Goal: Task Accomplishment & Management: Complete application form

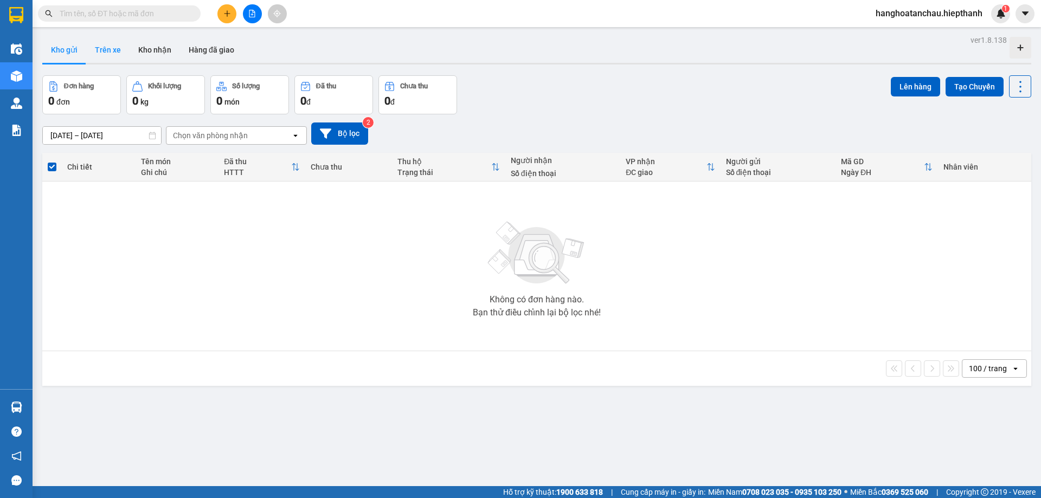
click at [121, 56] on button "Trên xe" at bounding box center [107, 50] width 43 height 26
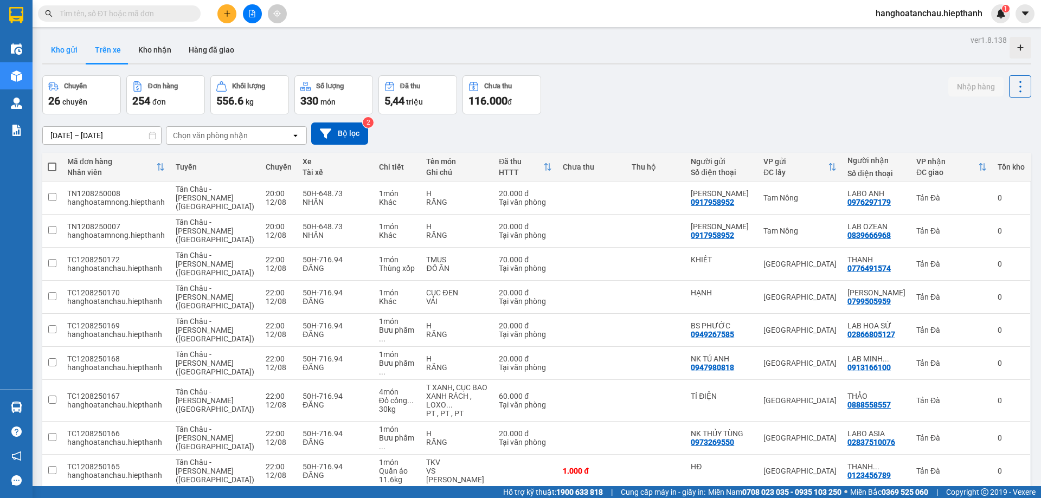
click at [67, 55] on button "Kho gửi" at bounding box center [64, 50] width 44 height 26
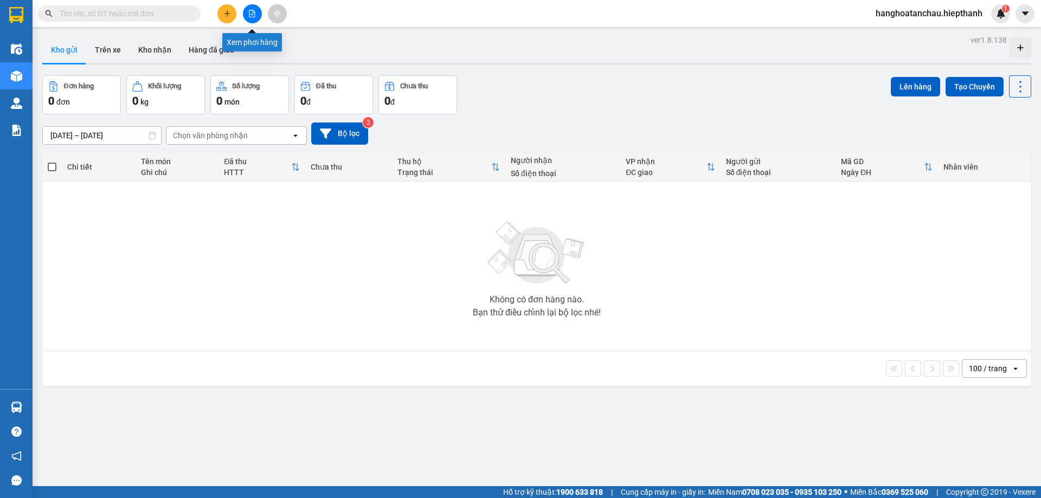
click at [250, 14] on icon "file-add" at bounding box center [252, 14] width 8 height 8
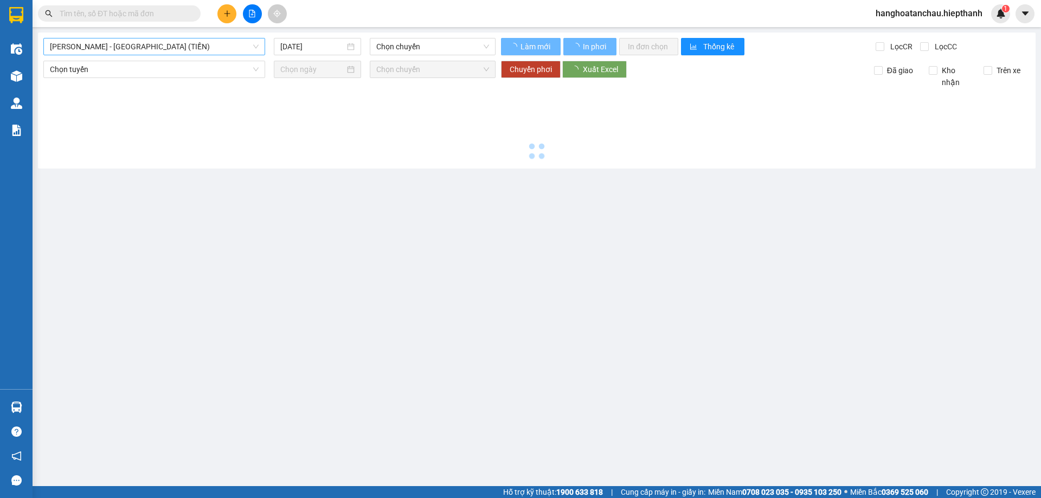
type input "[DATE]"
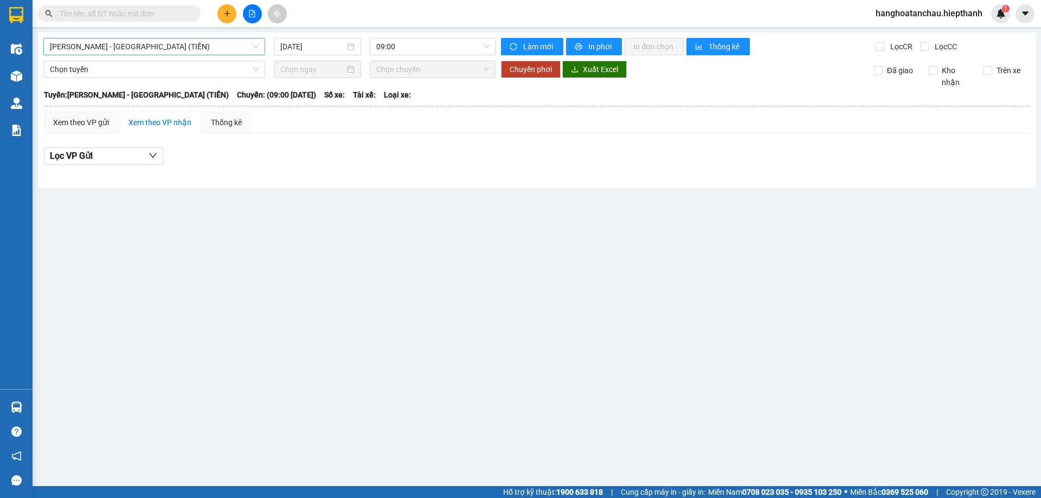
click at [179, 48] on span "[PERSON_NAME] - [GEOGRAPHIC_DATA] (TIỀN)" at bounding box center [154, 46] width 209 height 16
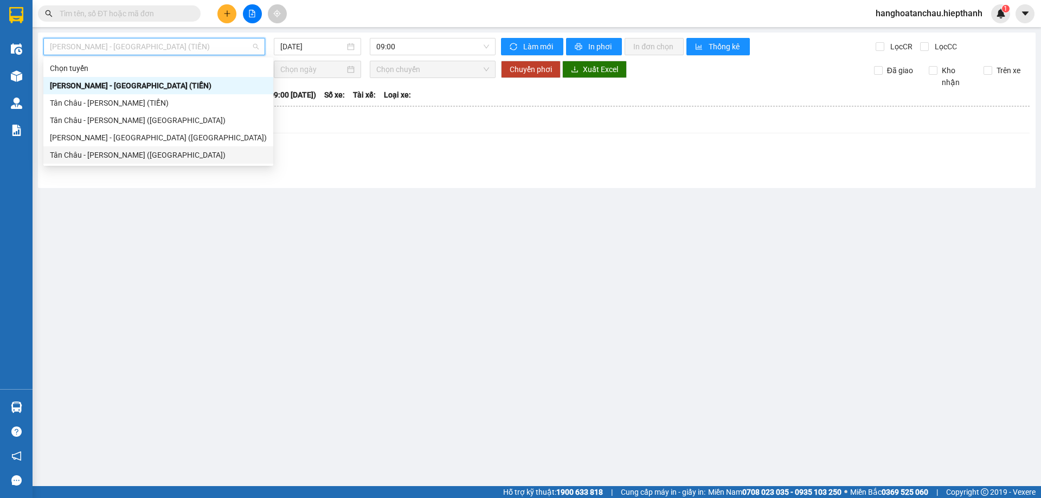
click at [150, 162] on div "Tân Châu - [PERSON_NAME] ([GEOGRAPHIC_DATA])" at bounding box center [158, 154] width 230 height 17
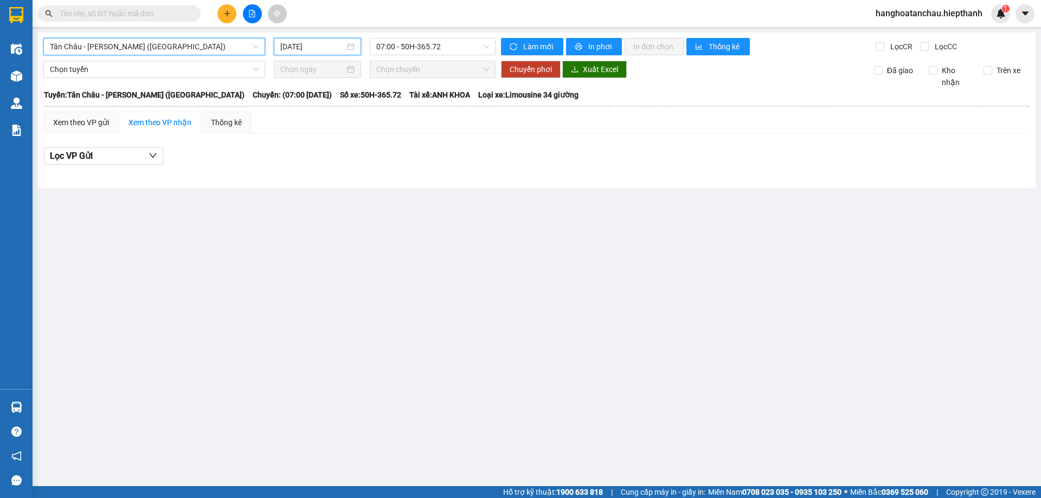
click at [293, 50] on input "[DATE]" at bounding box center [312, 47] width 65 height 12
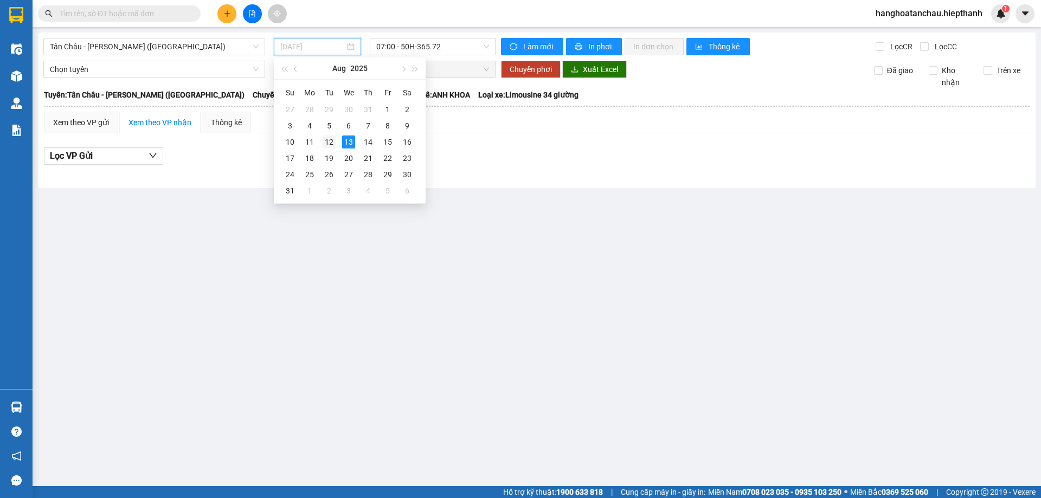
click at [329, 142] on div "12" at bounding box center [329, 142] width 13 height 13
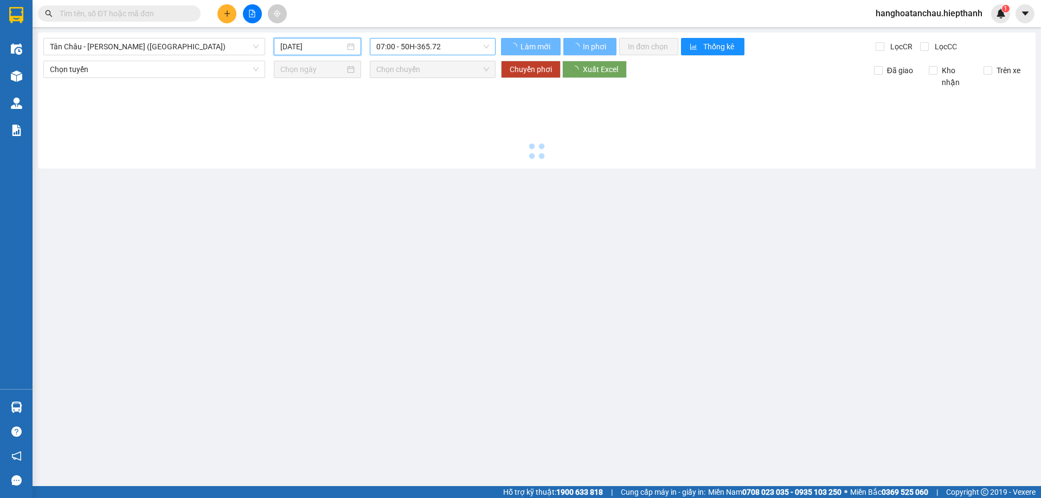
type input "[DATE]"
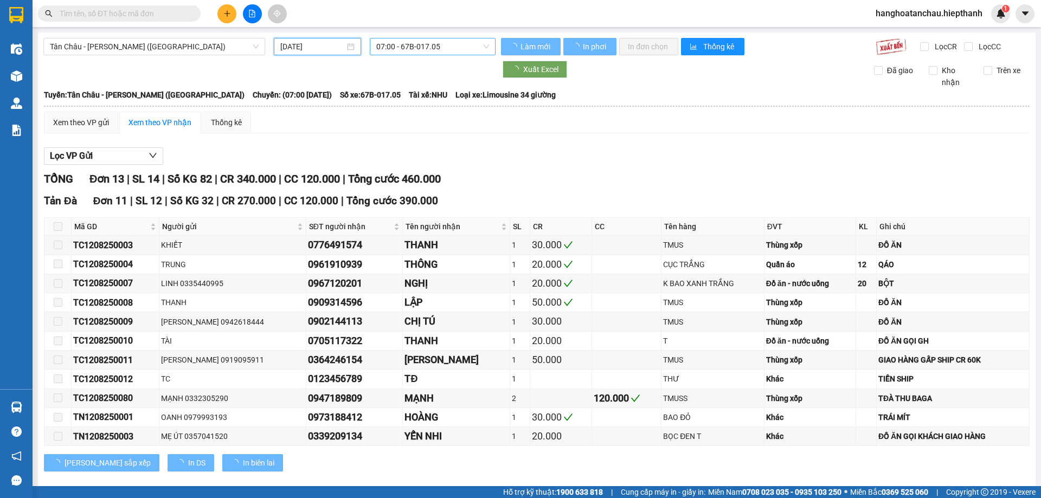
click at [389, 43] on span "07:00 - 67B-017.05" at bounding box center [432, 46] width 113 height 16
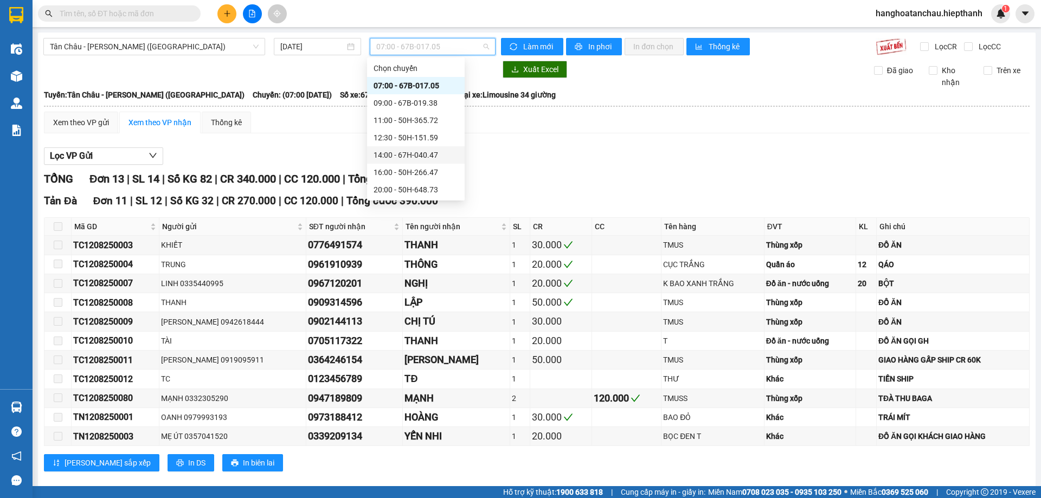
scroll to position [69, 0]
click at [405, 133] on div "22:00 - 50H-716.94" at bounding box center [415, 138] width 85 height 12
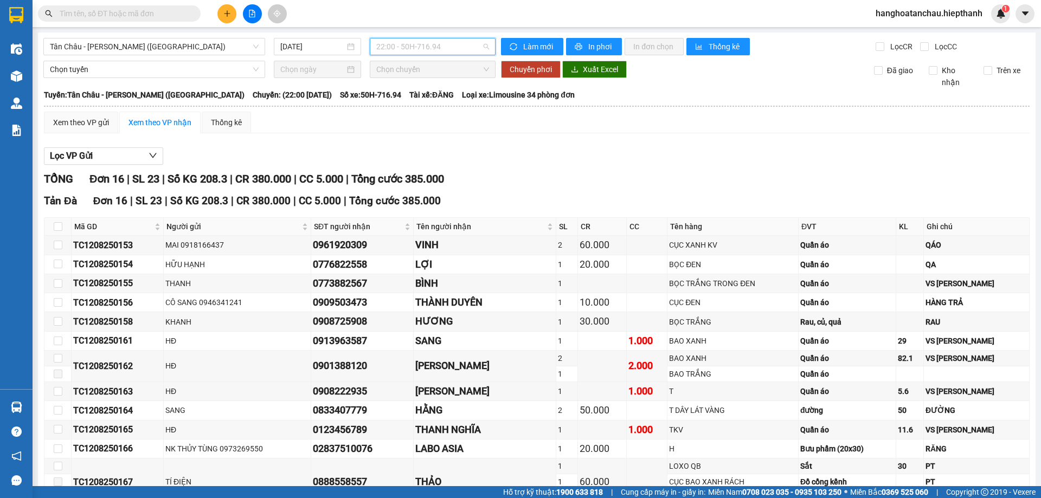
click at [396, 44] on span "22:00 - 50H-716.94" at bounding box center [432, 46] width 113 height 16
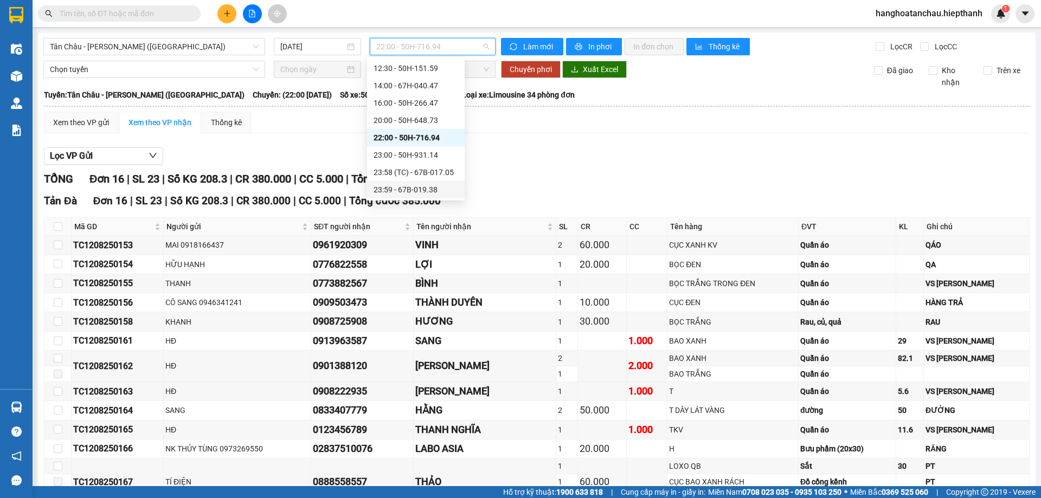
click at [402, 188] on div "23:59 - 67B-019.38" at bounding box center [415, 190] width 85 height 12
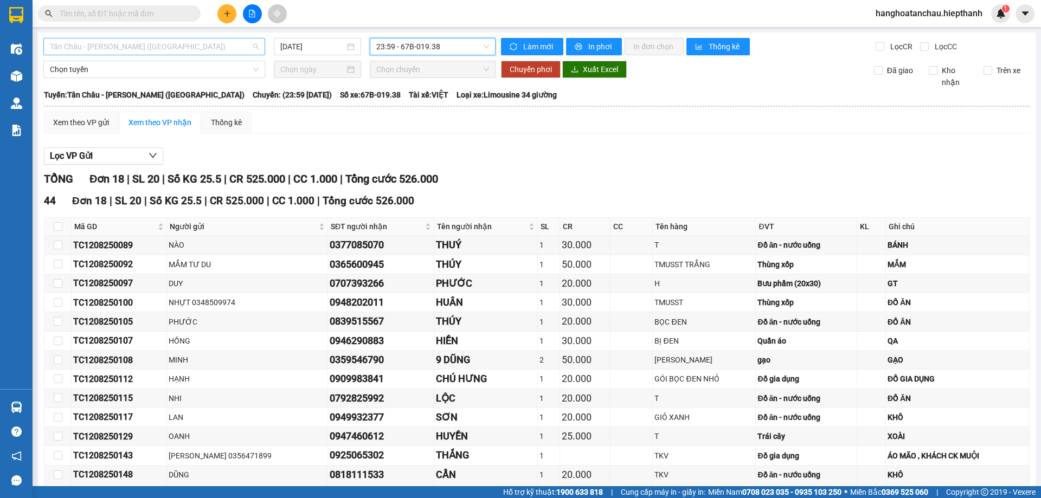
click at [181, 47] on span "Tân Châu - [PERSON_NAME] ([GEOGRAPHIC_DATA])" at bounding box center [154, 46] width 209 height 16
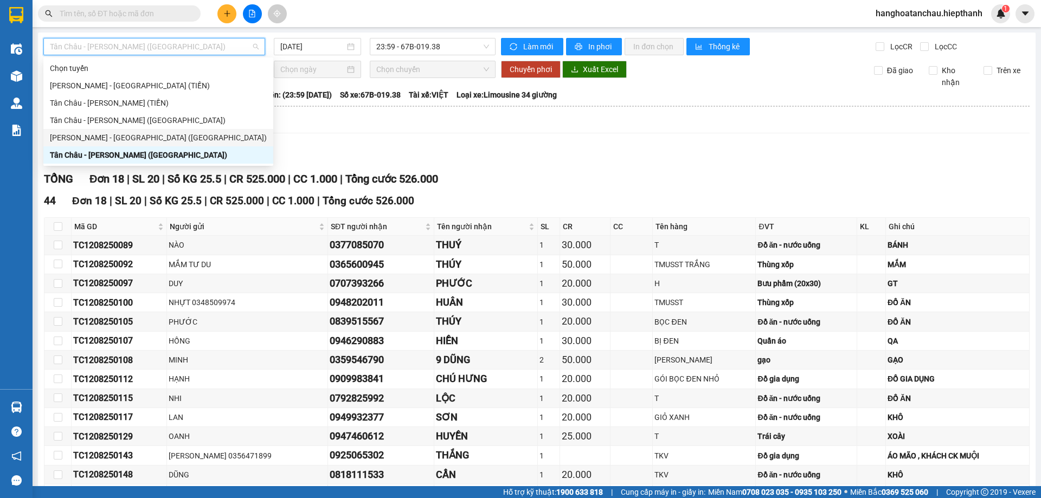
click at [173, 133] on div "[PERSON_NAME] - [GEOGRAPHIC_DATA] ([GEOGRAPHIC_DATA])" at bounding box center [158, 138] width 217 height 12
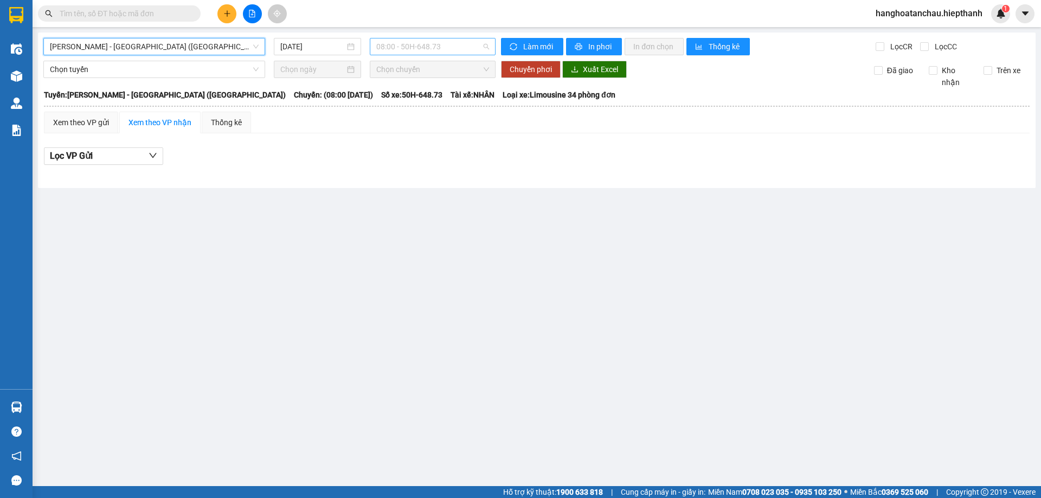
click at [429, 51] on span "08:00 - 50H-648.73" at bounding box center [432, 46] width 113 height 16
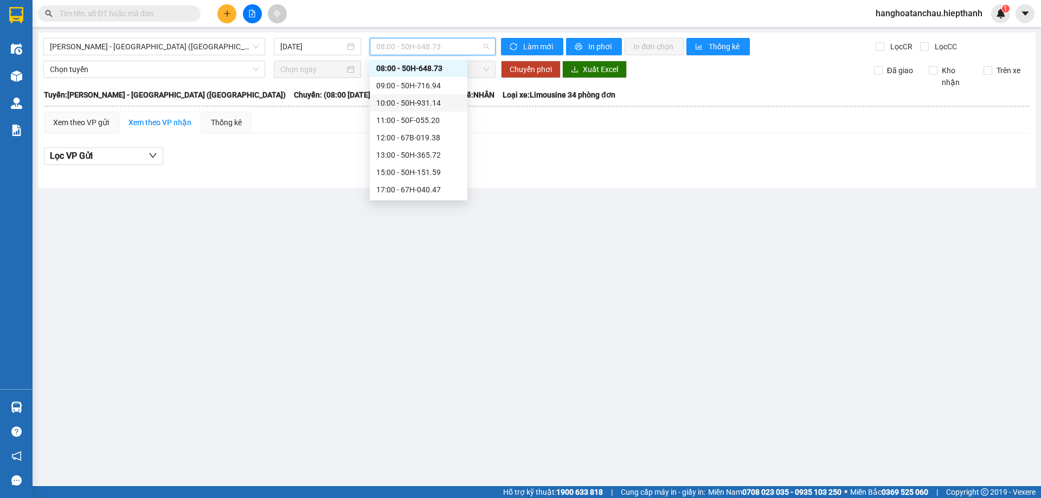
scroll to position [69, 0]
click at [417, 188] on div "22:30 - 50H-716.94" at bounding box center [418, 190] width 85 height 12
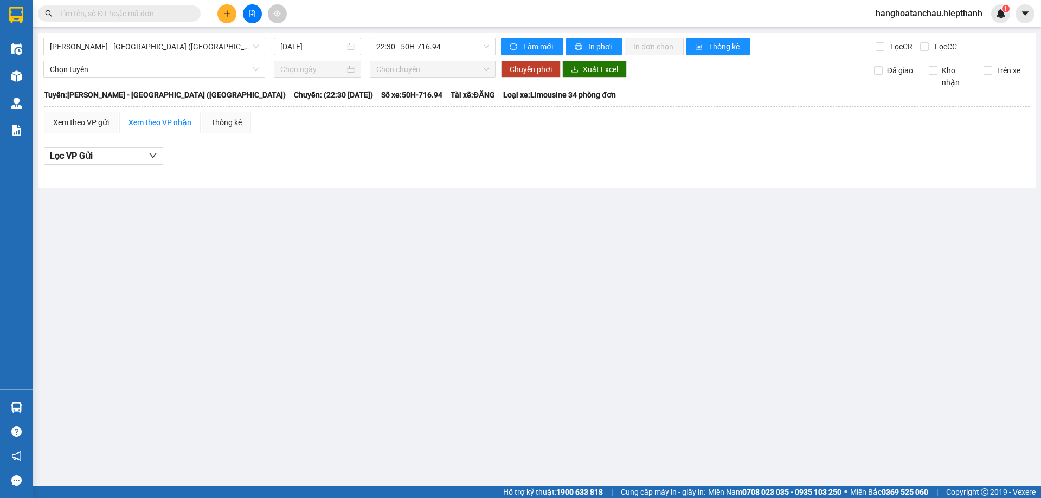
click at [300, 40] on div "[DATE]" at bounding box center [317, 46] width 87 height 17
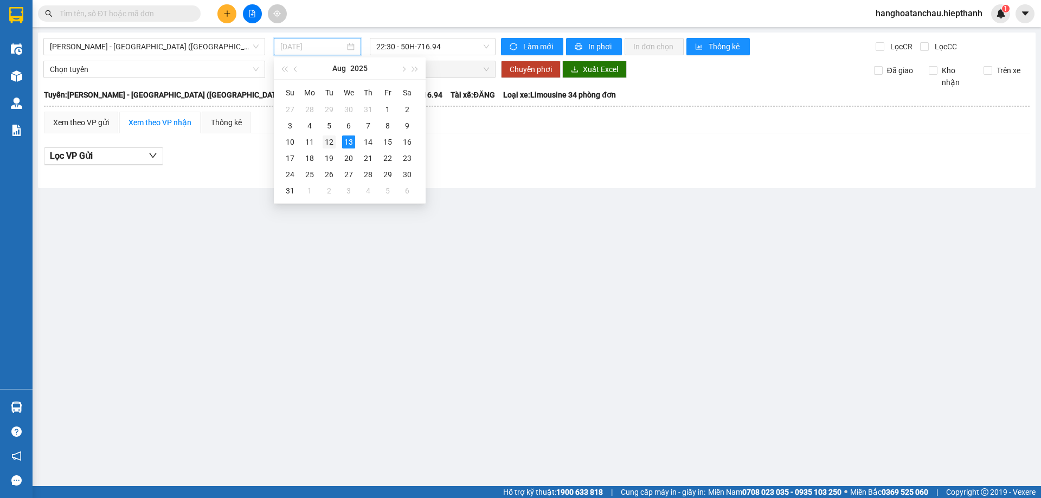
click at [333, 143] on div "12" at bounding box center [329, 142] width 13 height 13
type input "[DATE]"
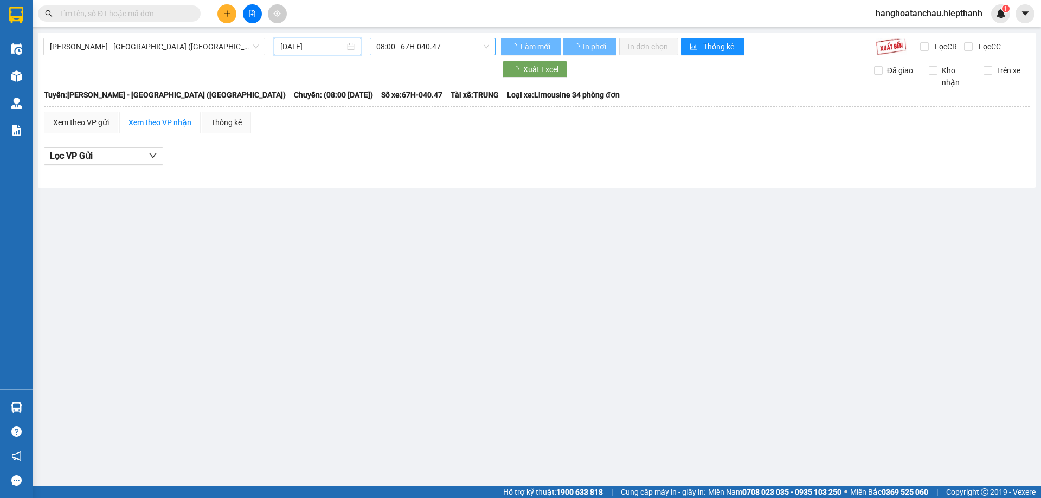
click at [413, 50] on span "08:00 - 67H-040.47" at bounding box center [432, 46] width 113 height 16
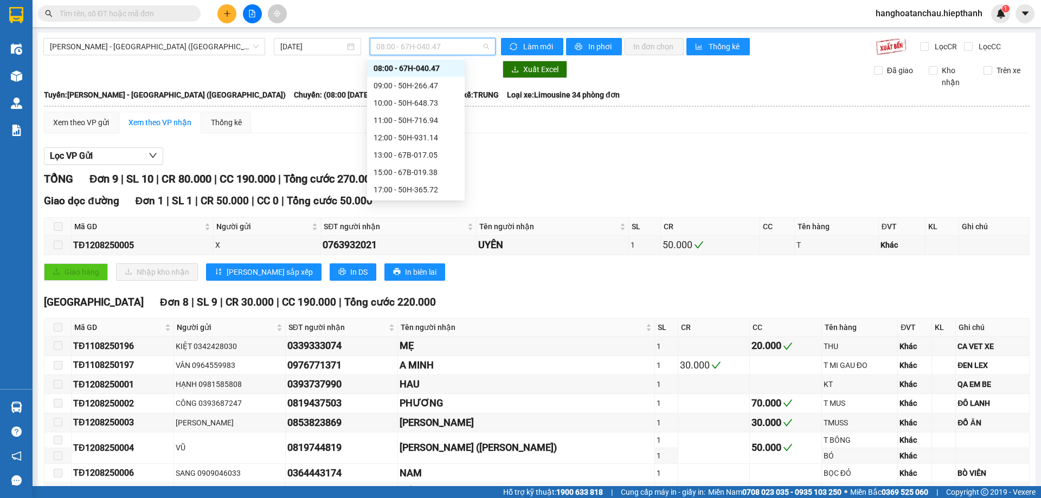
scroll to position [69, 0]
click at [425, 181] on div "21:00 - 67H-040.47" at bounding box center [416, 172] width 98 height 17
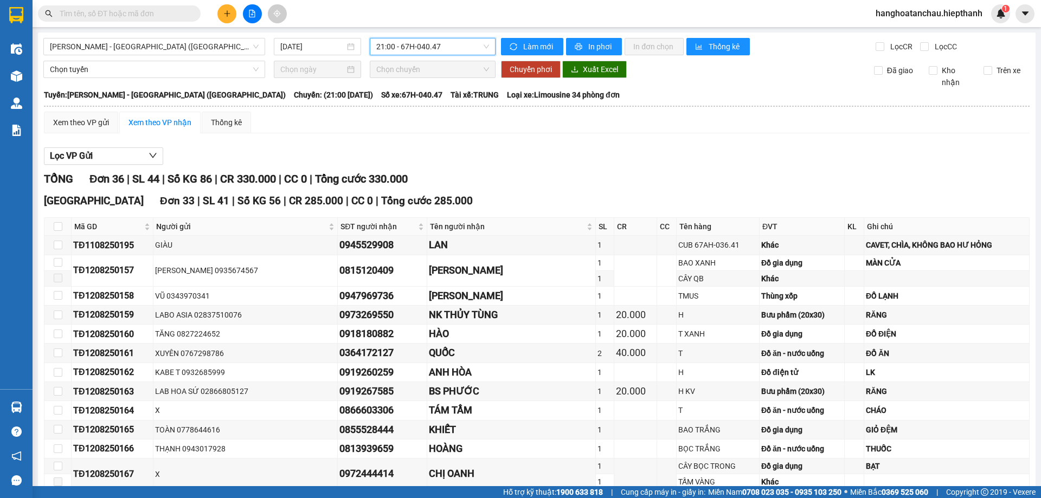
click at [434, 51] on span "21:00 - 67H-040.47" at bounding box center [432, 46] width 113 height 16
click at [505, 183] on div "TỔNG Đơn 36 | SL 44 | Số KG 86 | CR 330.000 | CC 0 | Tổng cước 330.000" at bounding box center [537, 179] width 986 height 17
drag, startPoint x: 409, startPoint y: 46, endPoint x: 411, endPoint y: 108, distance: 61.9
click at [409, 47] on span "21:00 - 67H-040.47" at bounding box center [432, 46] width 113 height 16
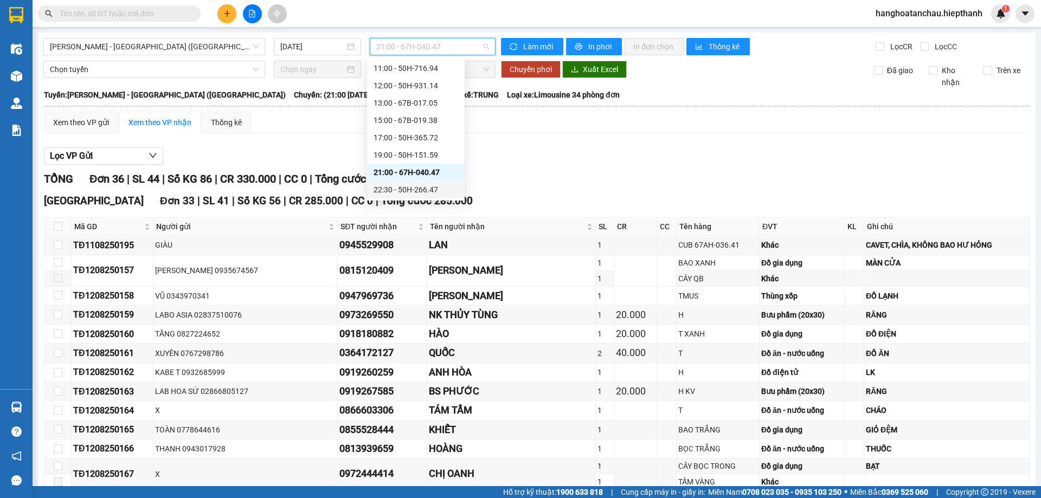
click at [398, 184] on div "22:30 - 50H-266.47" at bounding box center [415, 190] width 85 height 12
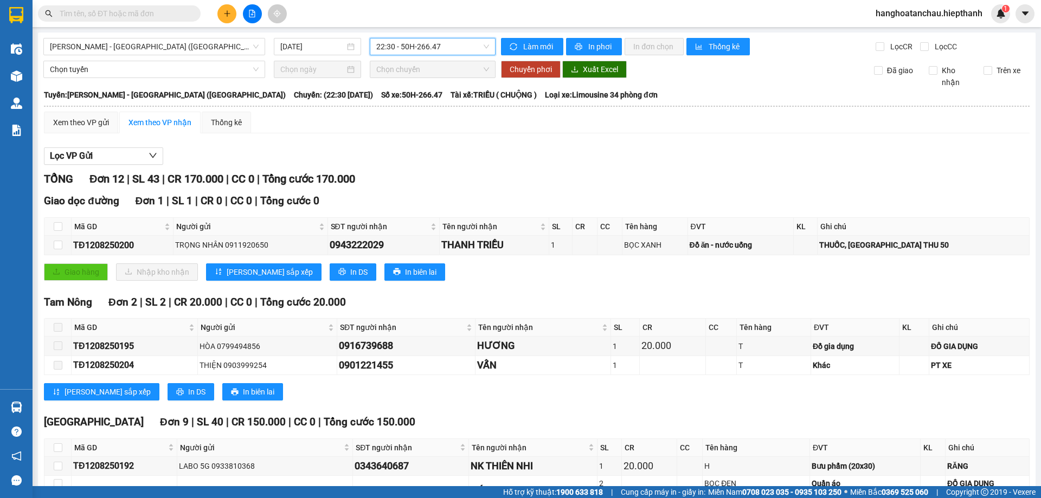
click at [442, 36] on div "Hồ Chí Minh - Tân Châu (Giường) 12/08/2025 22:30 22:30 - 50H-266.47 Làm mới In …" at bounding box center [536, 362] width 997 height 659
click at [413, 44] on span "22:30 - 50H-266.47" at bounding box center [432, 46] width 113 height 16
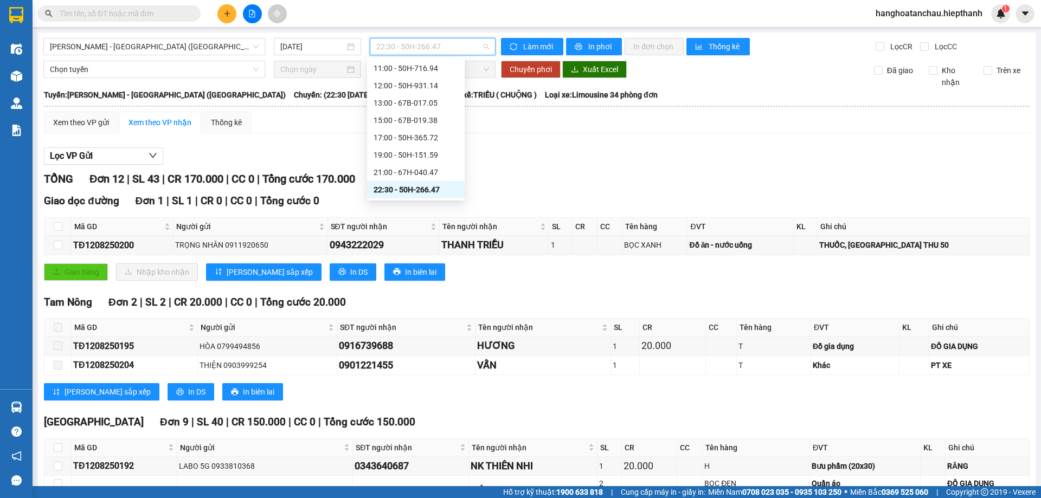
click at [566, 169] on div "Lọc VP Gửi TỔNG Đơn 12 | SL 43 | CR 170.000 | CC 0 | Tổng cước 170.000 Giao dọ…" at bounding box center [537, 411] width 986 height 538
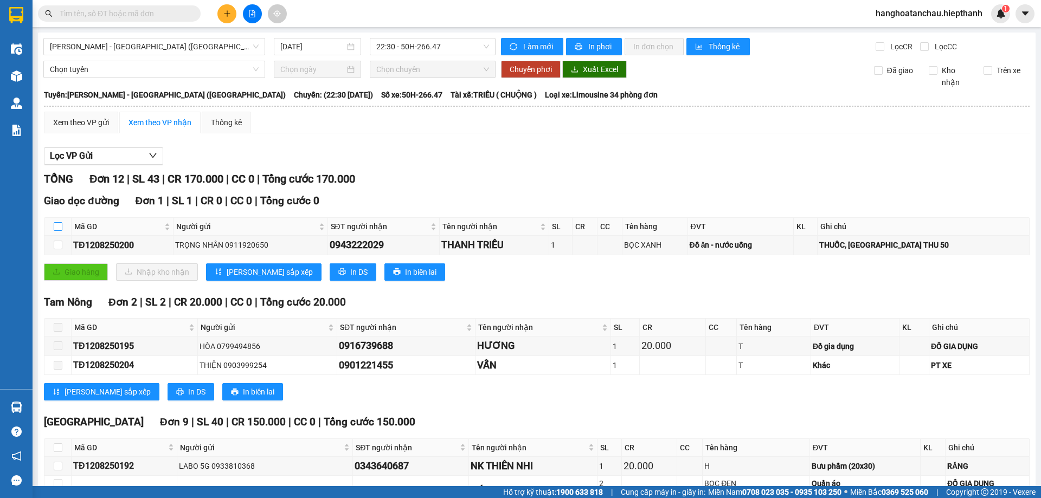
click at [55, 229] on input "checkbox" at bounding box center [58, 226] width 9 height 9
checkbox input "true"
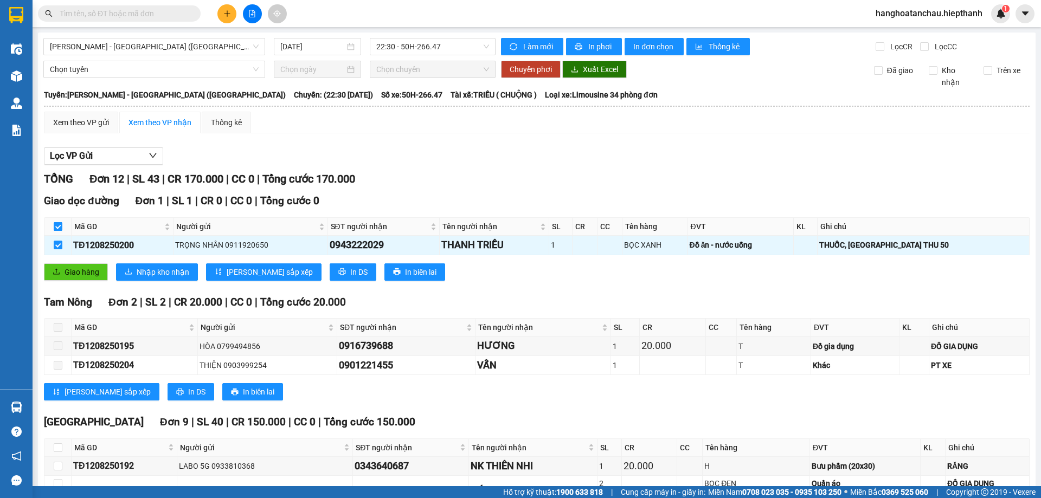
click at [55, 229] on input "checkbox" at bounding box center [58, 226] width 9 height 9
checkbox input "false"
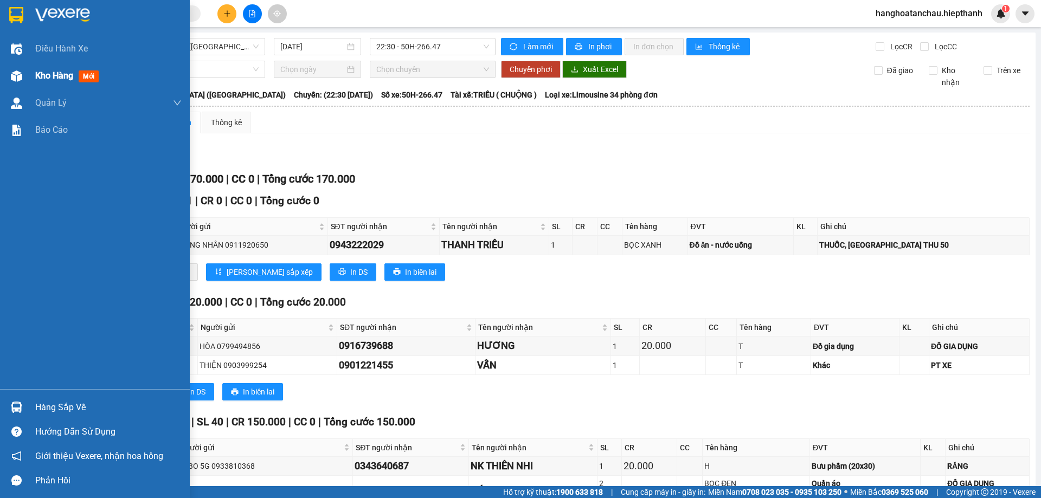
click at [43, 81] on div "Kho hàng mới" at bounding box center [69, 76] width 68 height 14
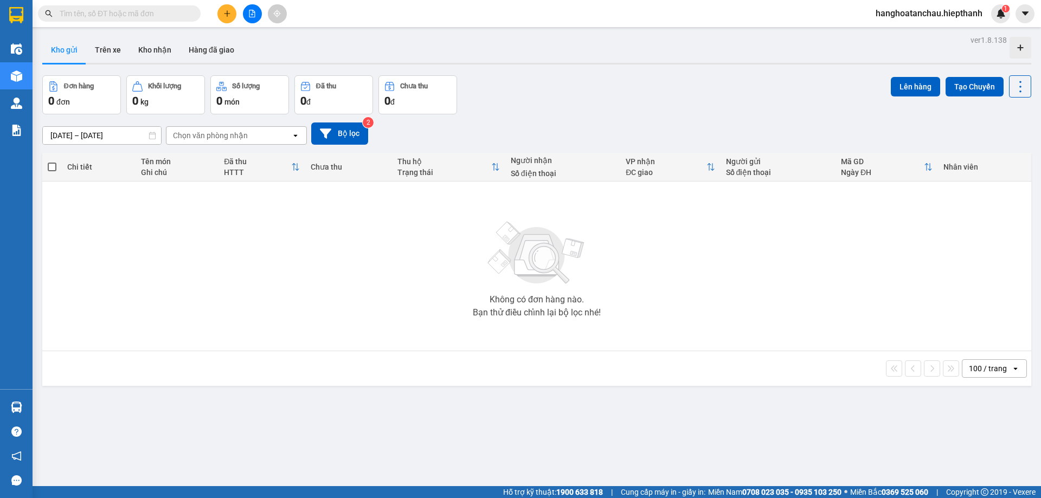
click at [241, 58] on div "Kho gửi Trên xe Kho nhận Hàng đã giao" at bounding box center [536, 51] width 989 height 29
click at [228, 59] on button "Hàng đã giao" at bounding box center [211, 50] width 63 height 26
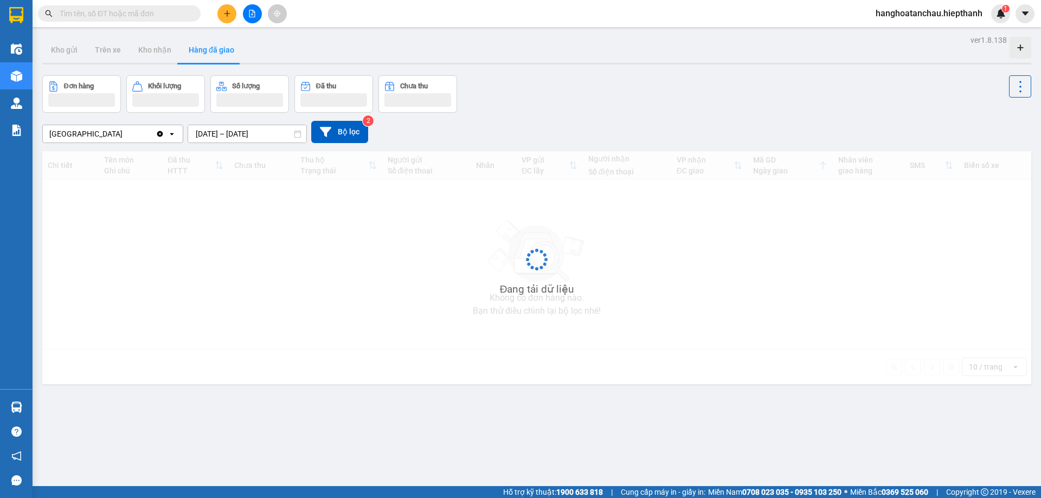
click at [264, 134] on input "11/08/2025 – 13/08/2025" at bounding box center [247, 133] width 118 height 17
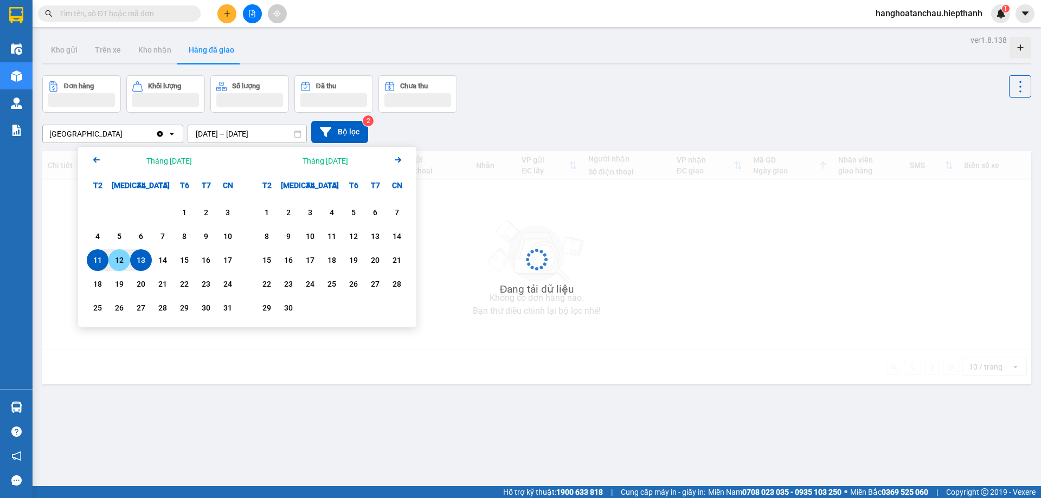
click at [112, 265] on div "12" at bounding box center [119, 260] width 15 height 13
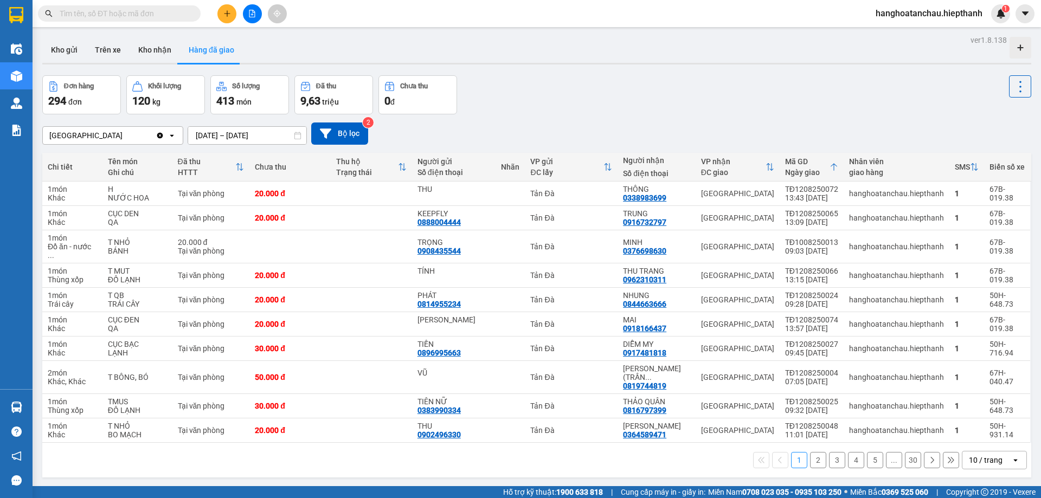
click at [243, 138] on input "[DATE] – [DATE]" at bounding box center [247, 135] width 118 height 17
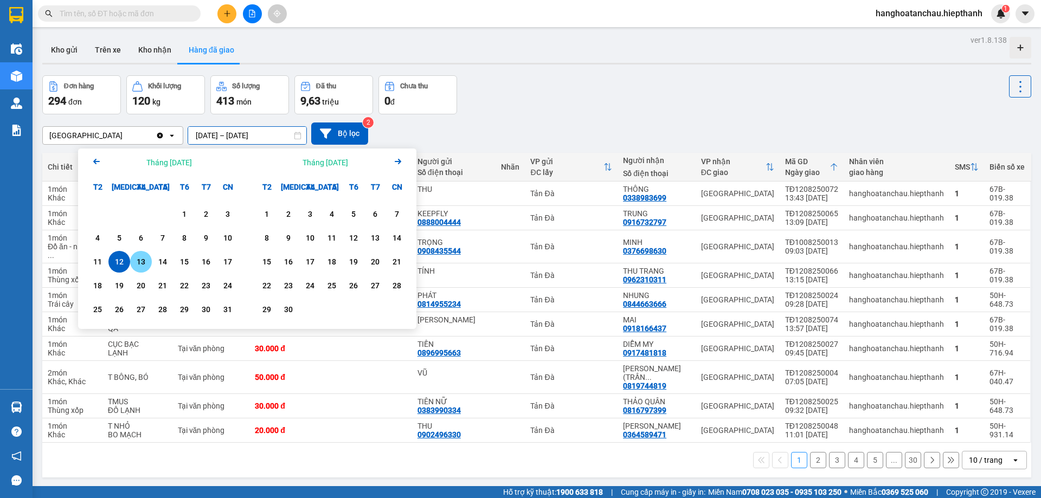
click at [146, 259] on div "13" at bounding box center [140, 261] width 15 height 13
type input "[DATE] – [DATE]"
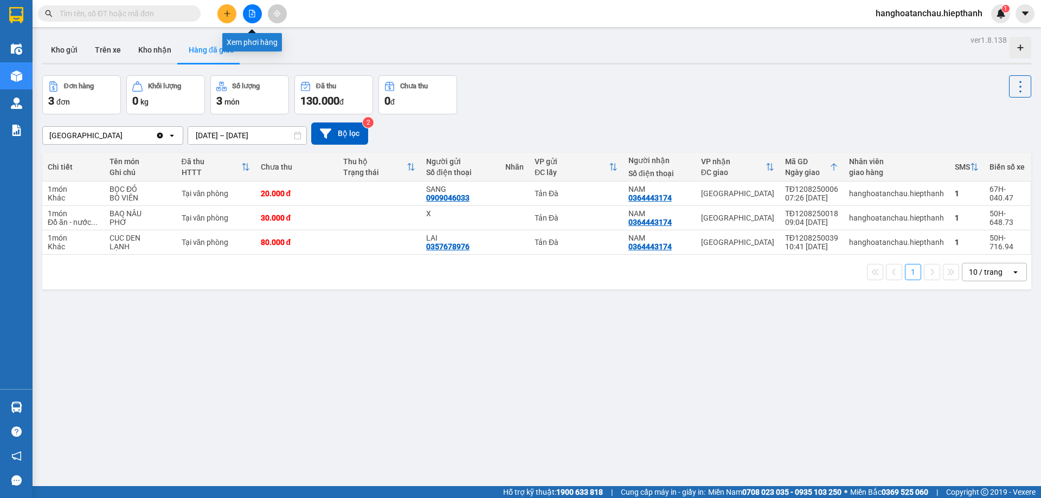
click at [254, 16] on icon "file-add" at bounding box center [252, 14] width 8 height 8
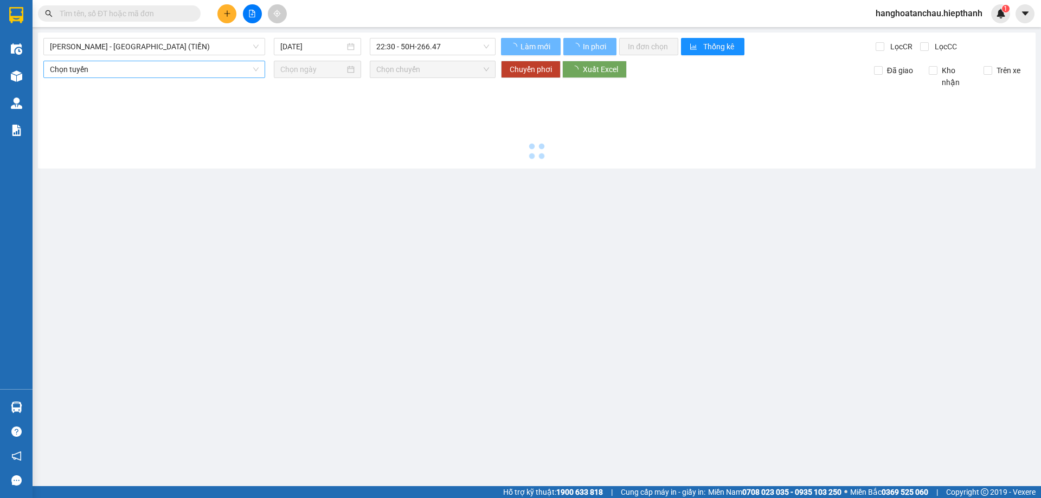
type input "[DATE]"
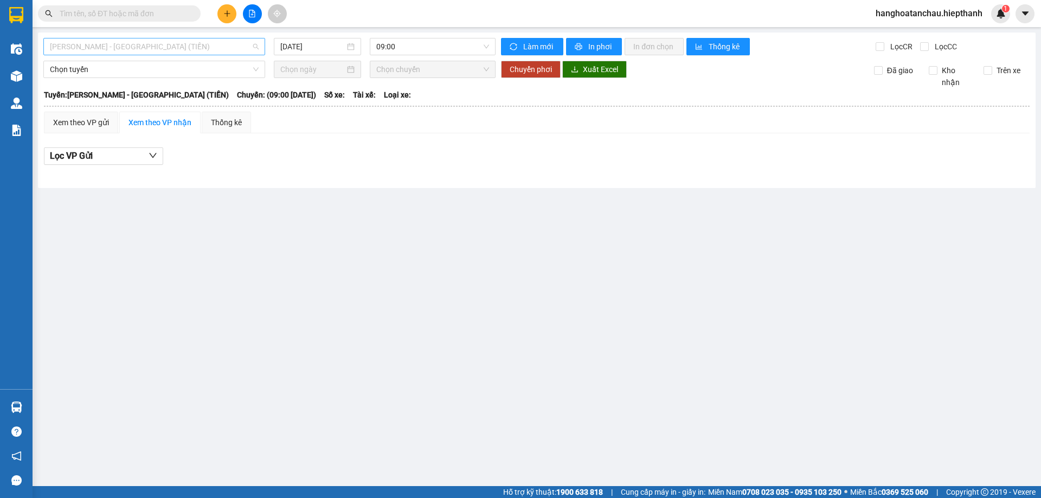
click at [232, 51] on span "[PERSON_NAME] - [GEOGRAPHIC_DATA] (TIỀN)" at bounding box center [154, 46] width 209 height 16
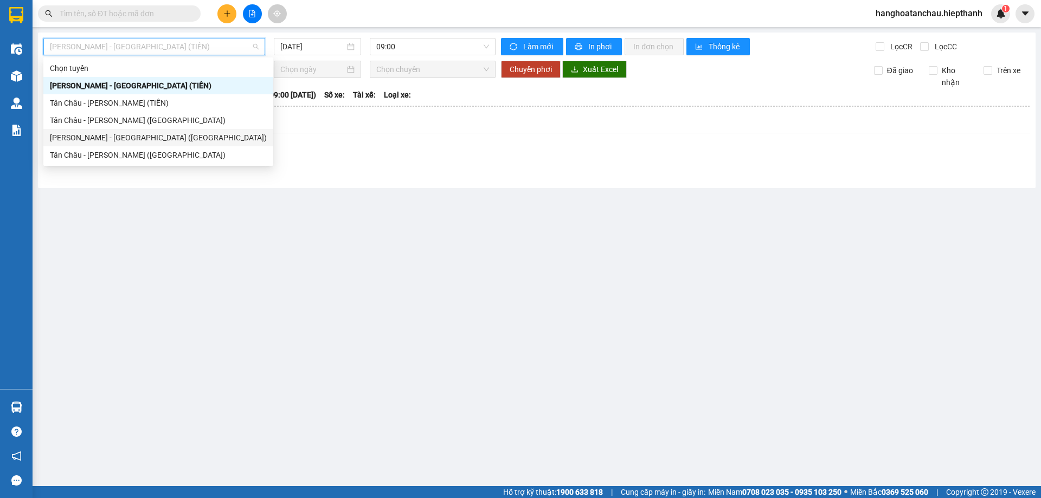
click at [175, 145] on div "[PERSON_NAME] - [GEOGRAPHIC_DATA] ([GEOGRAPHIC_DATA])" at bounding box center [158, 137] width 230 height 17
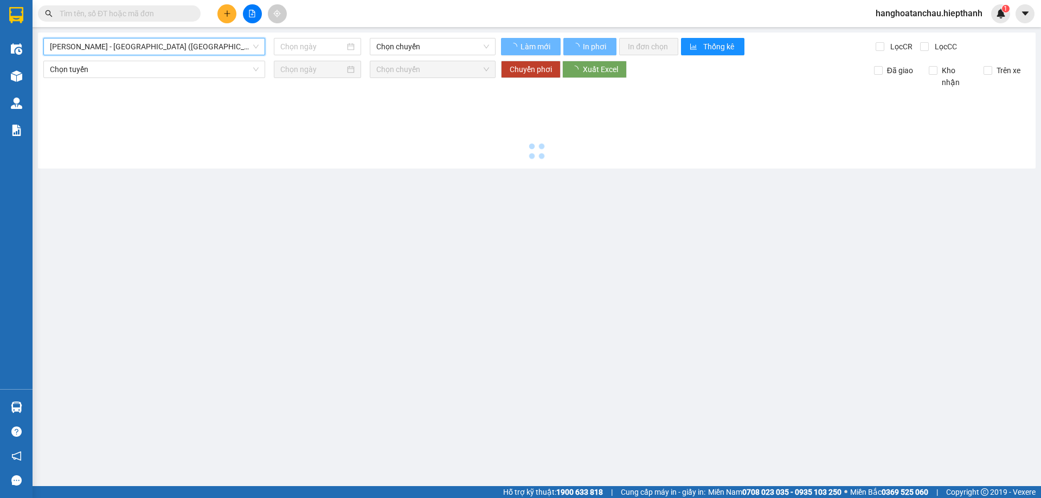
type input "[DATE]"
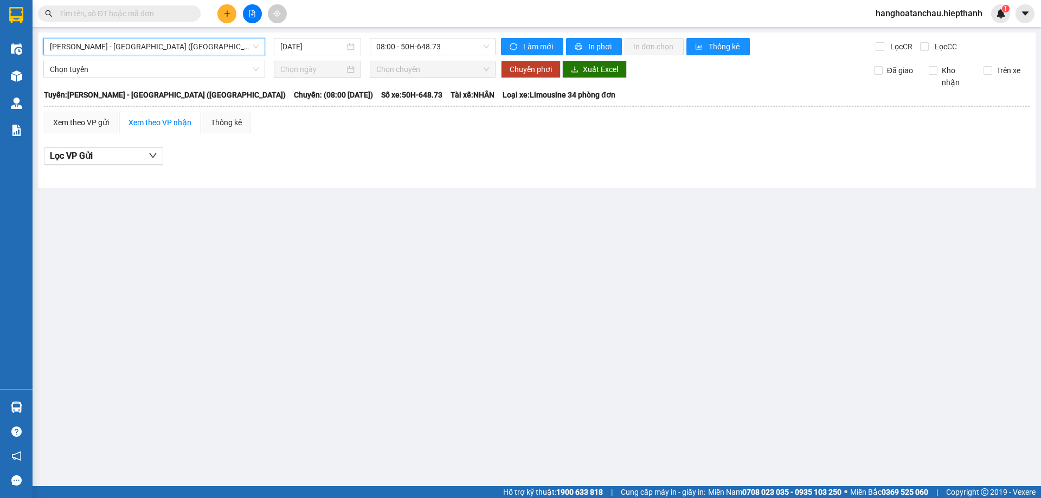
click at [217, 47] on span "[PERSON_NAME] - [GEOGRAPHIC_DATA] ([GEOGRAPHIC_DATA])" at bounding box center [154, 46] width 209 height 16
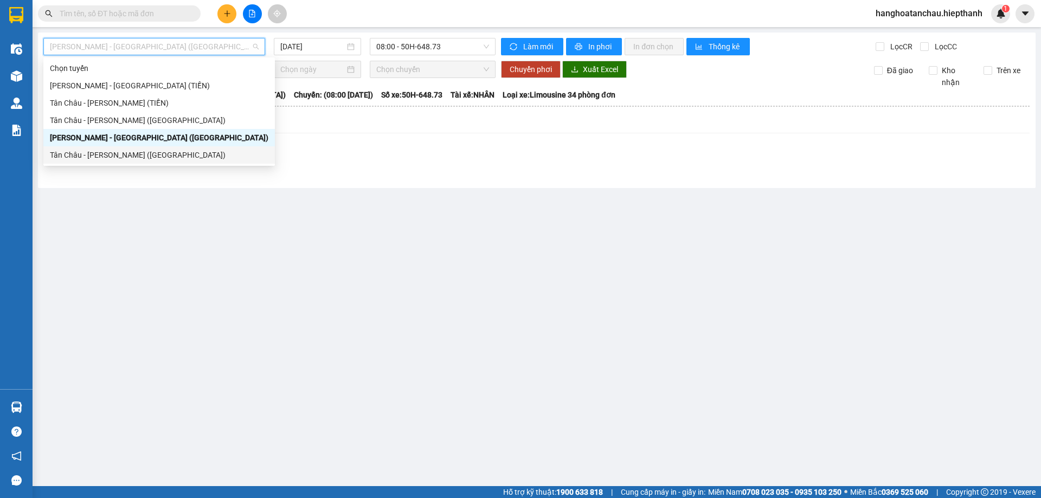
click at [177, 151] on div "Tân Châu - [PERSON_NAME] ([GEOGRAPHIC_DATA])" at bounding box center [159, 155] width 218 height 12
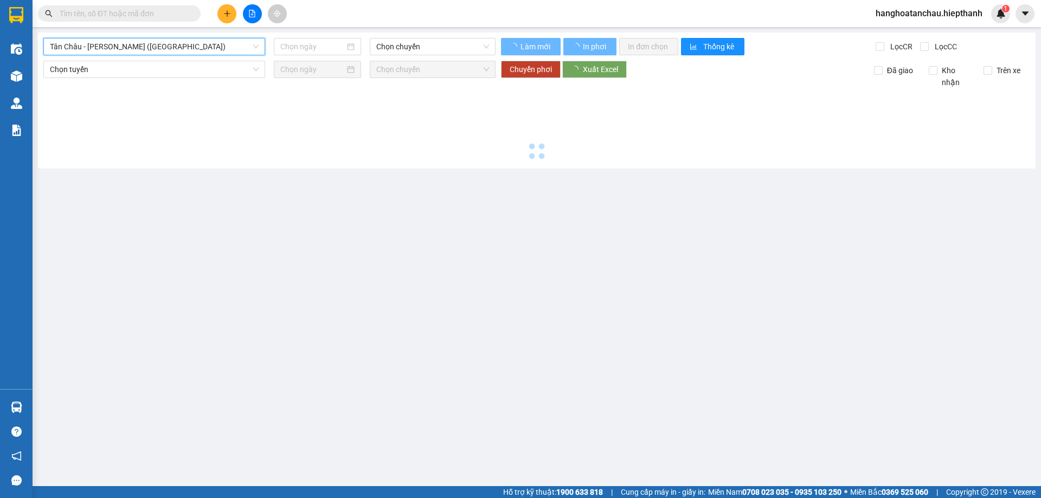
type input "[DATE]"
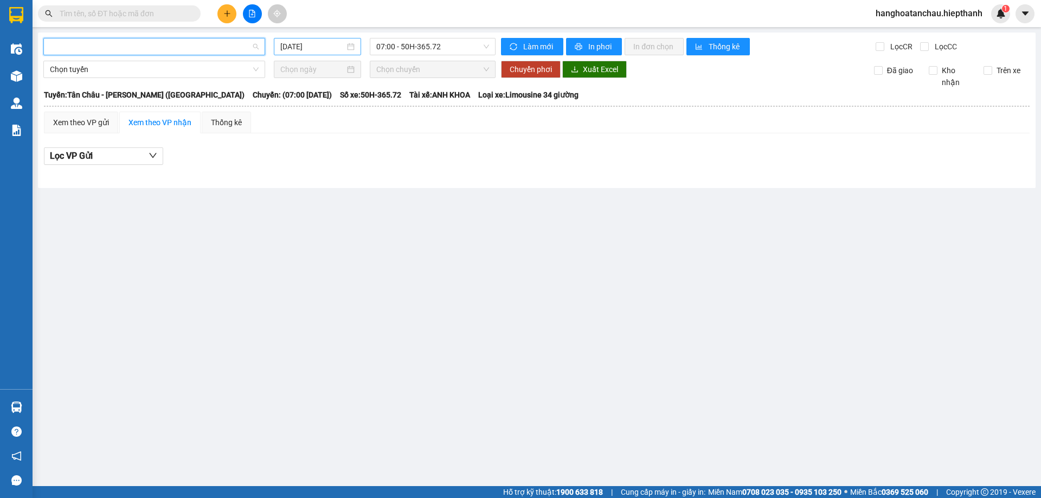
click at [321, 50] on input "[DATE]" at bounding box center [312, 47] width 65 height 12
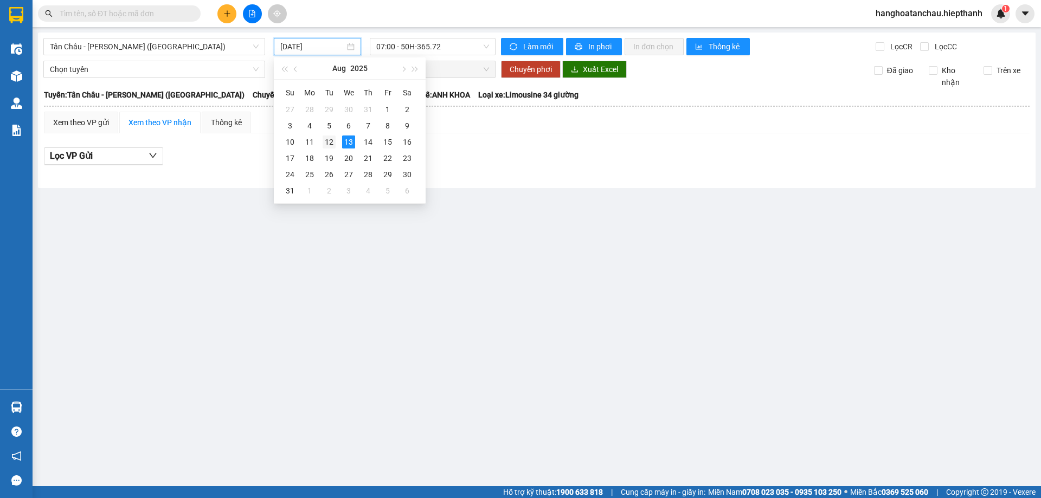
click at [336, 141] on td "12" at bounding box center [329, 142] width 20 height 16
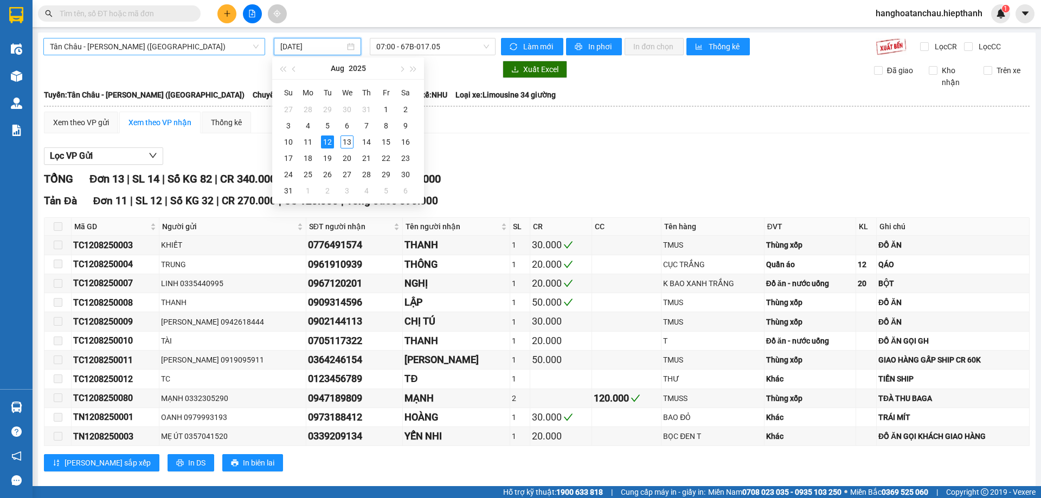
click at [210, 51] on span "Tân Châu - [PERSON_NAME] ([GEOGRAPHIC_DATA])" at bounding box center [154, 46] width 209 height 16
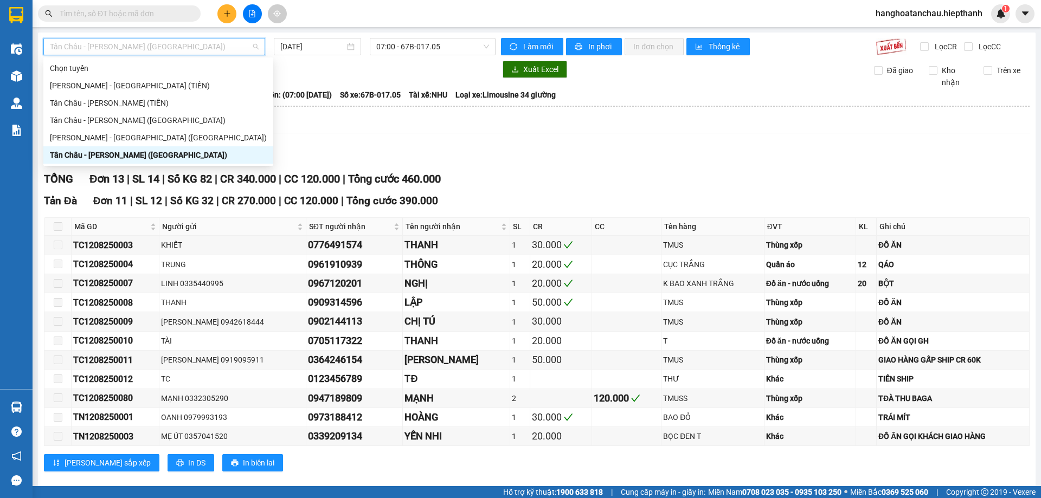
click at [161, 154] on div "Tân Châu - [PERSON_NAME] ([GEOGRAPHIC_DATA])" at bounding box center [158, 155] width 217 height 12
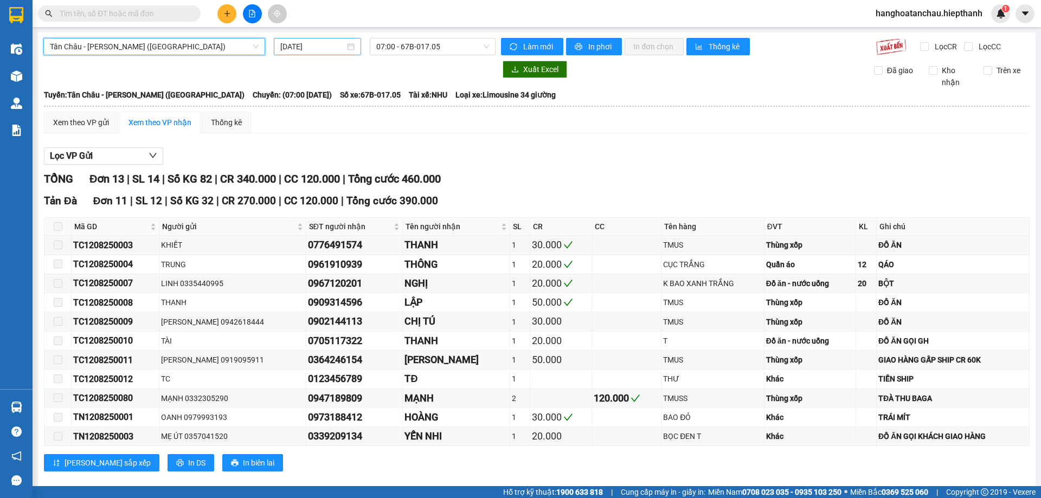
click at [308, 41] on input "[DATE]" at bounding box center [312, 47] width 65 height 12
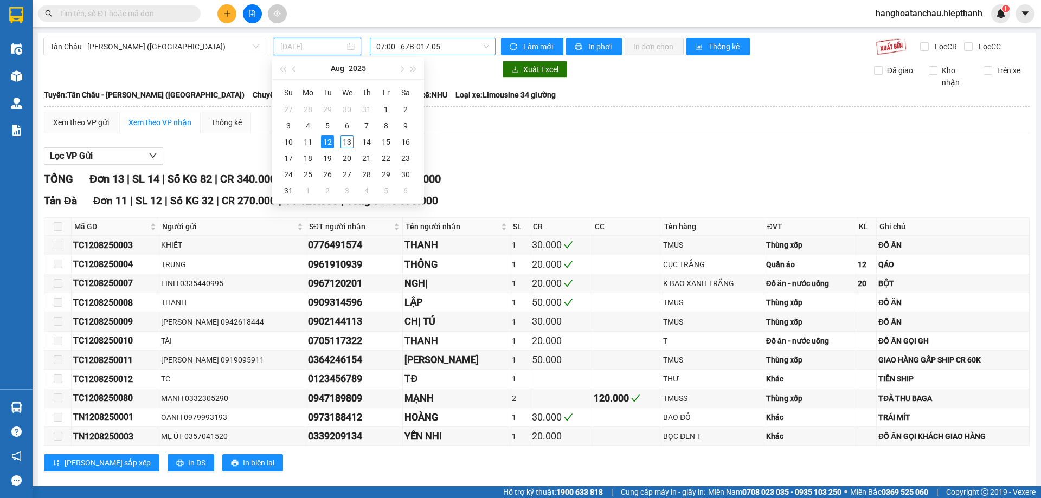
type input "[DATE]"
click at [403, 38] on span "07:00 - 67B-017.05" at bounding box center [432, 46] width 113 height 16
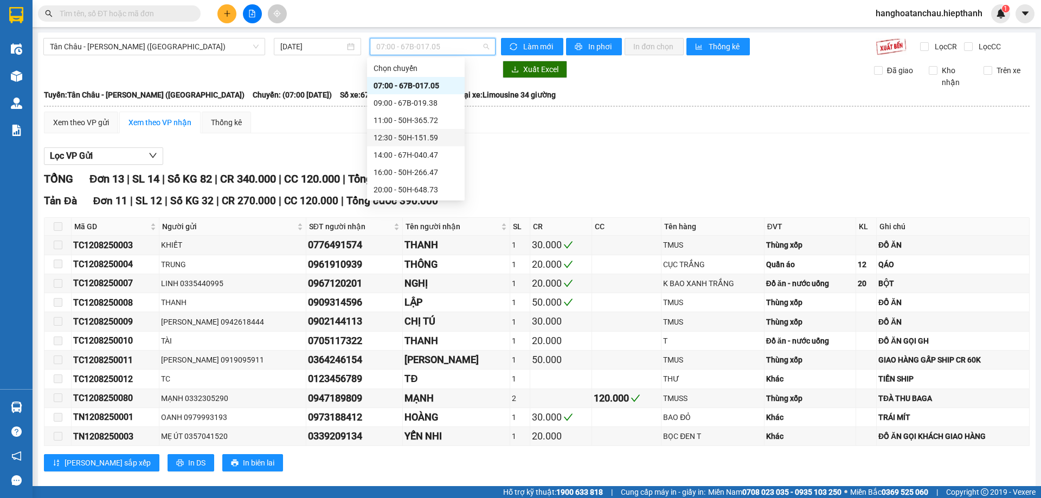
scroll to position [69, 0]
click at [416, 139] on div "22:00 - 50H-716.94" at bounding box center [415, 138] width 85 height 12
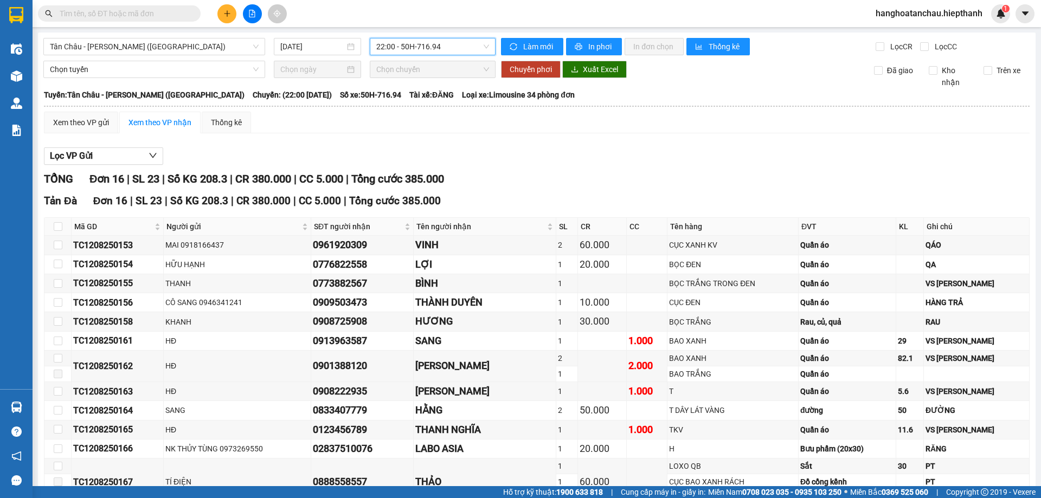
click at [385, 47] on span "22:00 - 50H-716.94" at bounding box center [432, 46] width 113 height 16
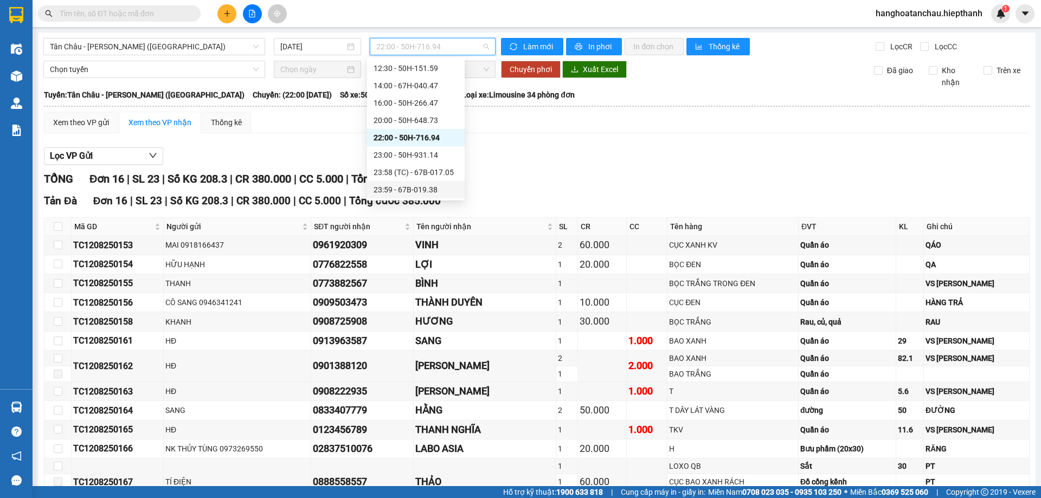
click at [394, 184] on div "23:59 - 67B-019.38" at bounding box center [415, 190] width 85 height 12
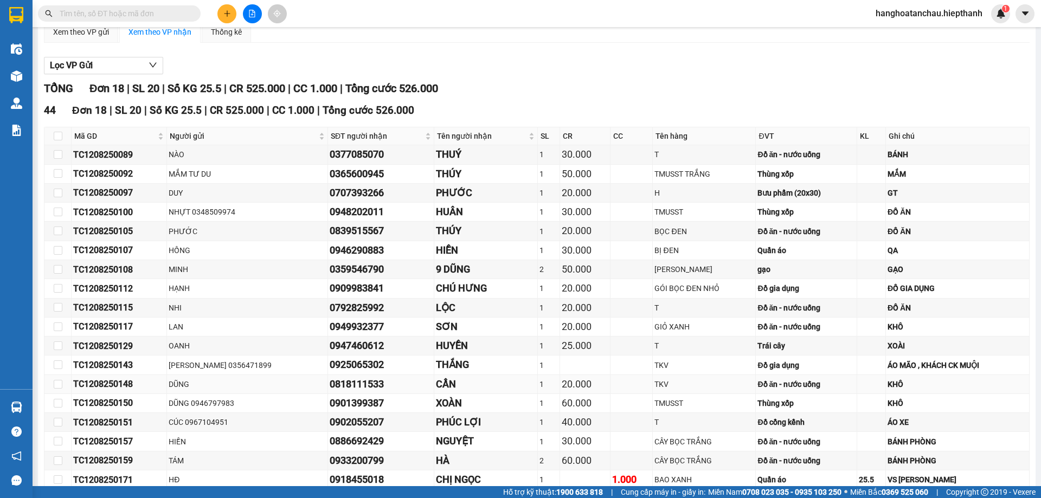
scroll to position [150, 0]
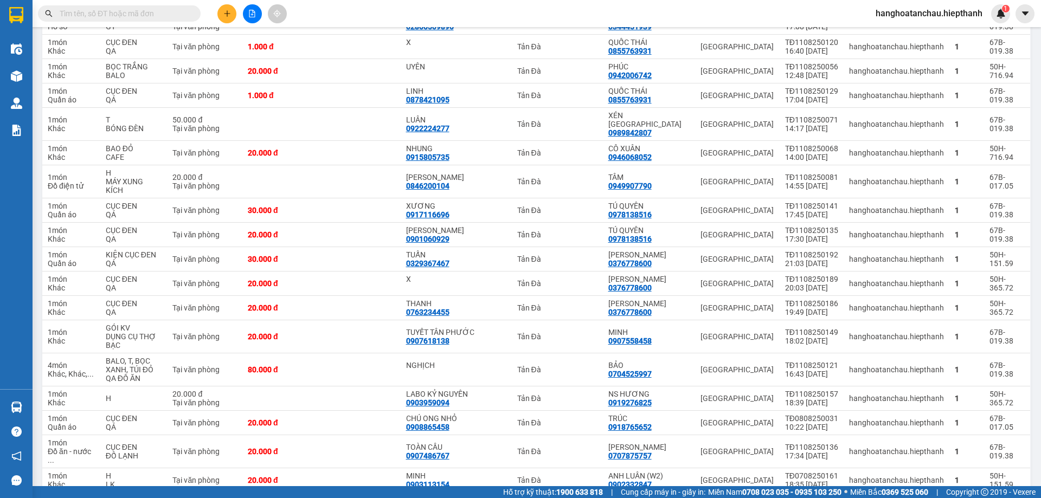
scroll to position [2275, 0]
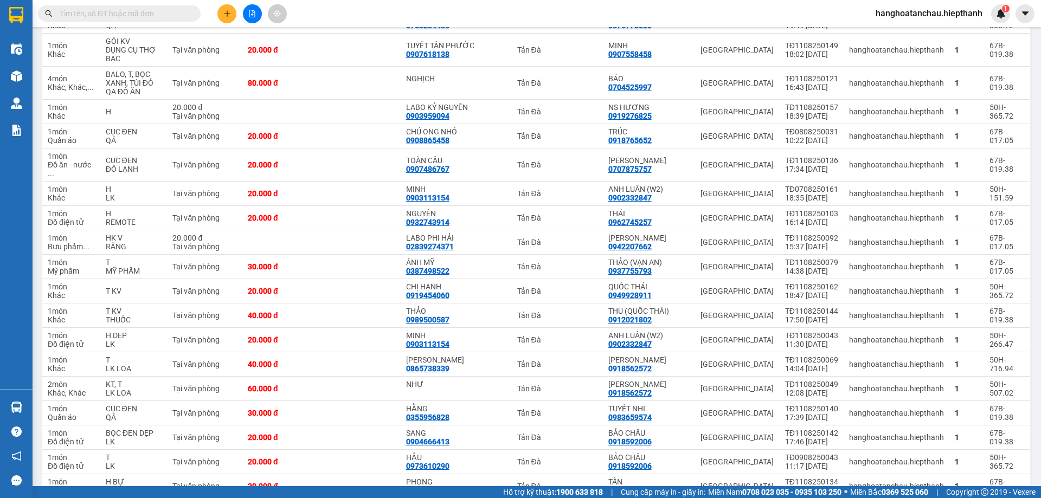
click at [972, 356] on span "10 / trang" at bounding box center [979, 357] width 35 height 11
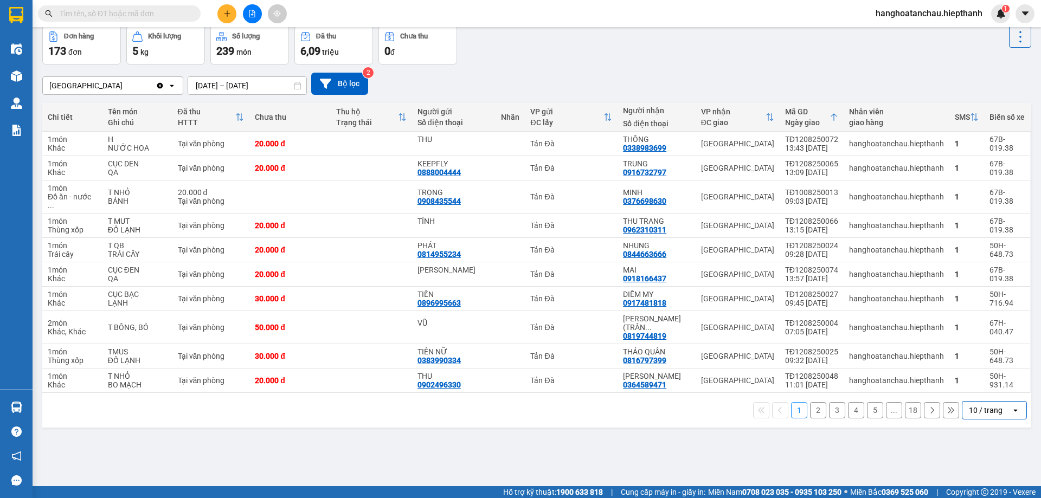
scroll to position [0, 0]
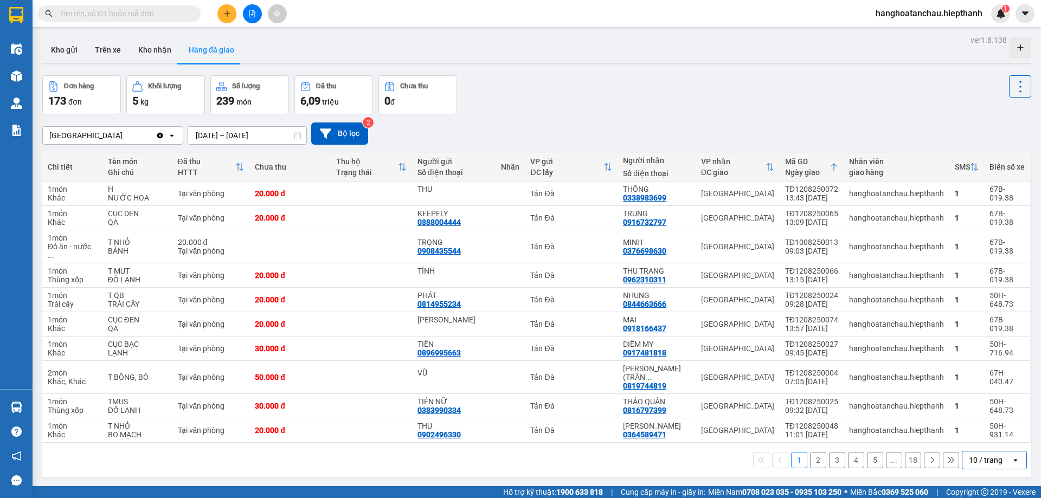
click at [252, 10] on icon "file-add" at bounding box center [252, 14] width 6 height 8
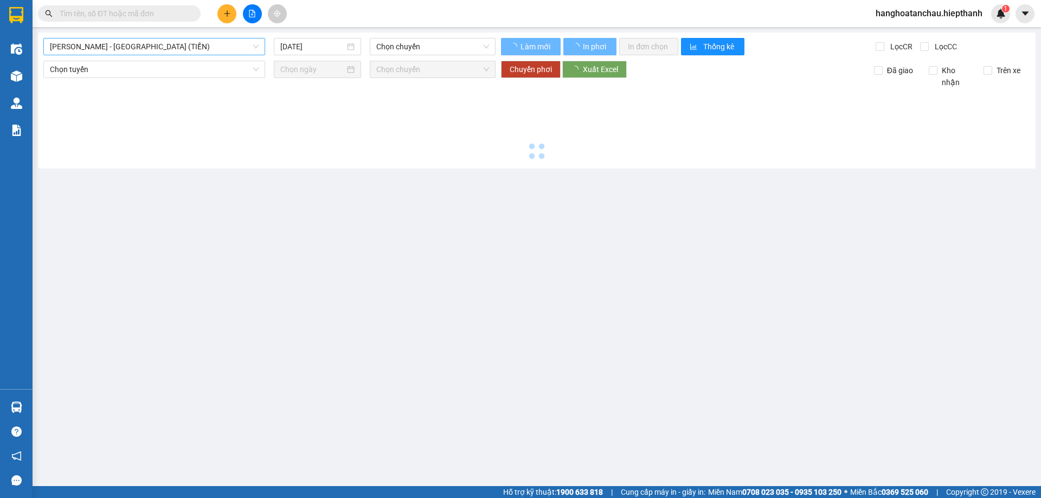
type input "[DATE]"
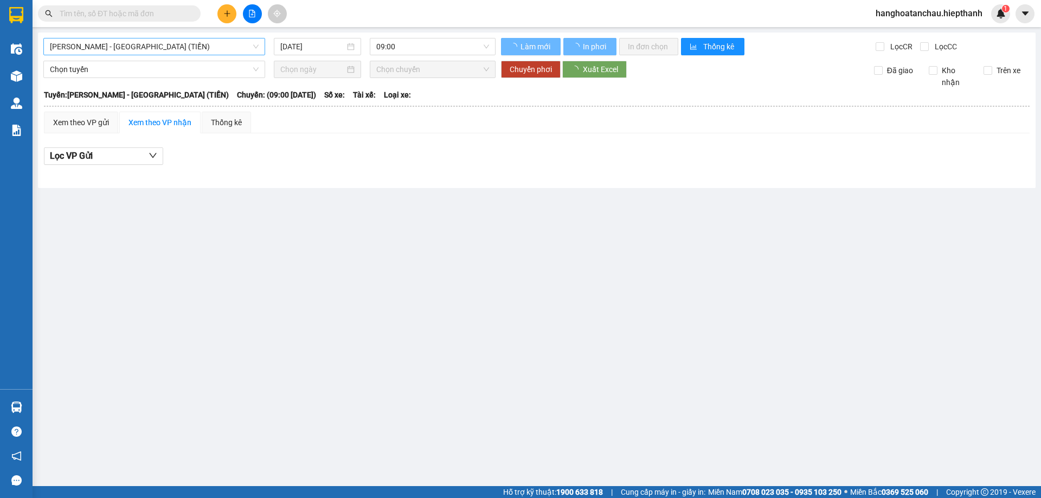
click at [195, 47] on span "[PERSON_NAME] - [GEOGRAPHIC_DATA] (TIỀN)" at bounding box center [154, 46] width 209 height 16
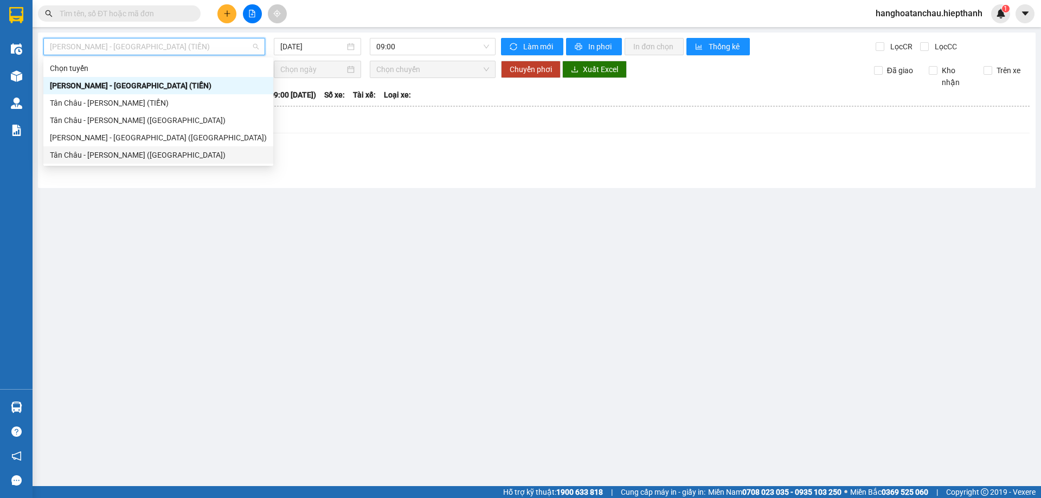
click at [158, 152] on div "Tân Châu - [PERSON_NAME] ([GEOGRAPHIC_DATA])" at bounding box center [158, 155] width 217 height 12
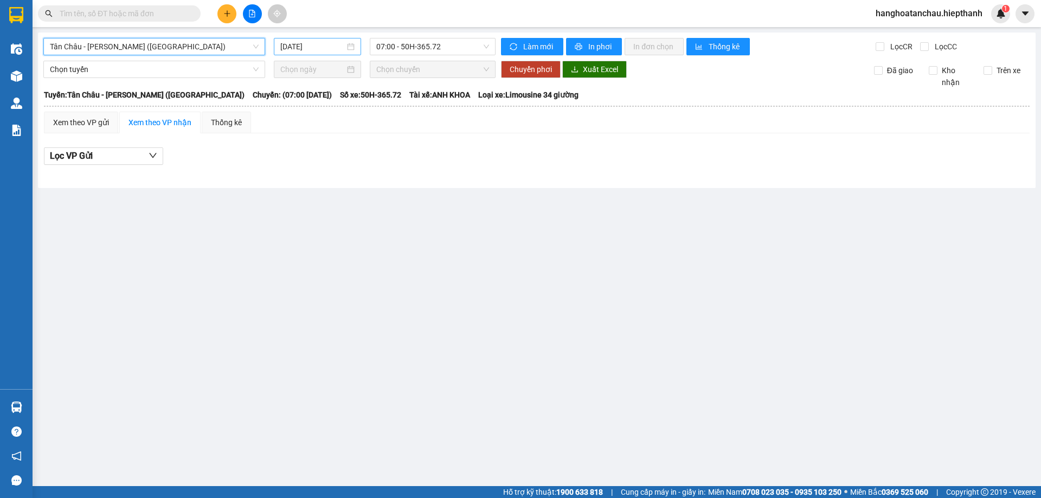
click at [301, 51] on input "[DATE]" at bounding box center [312, 47] width 65 height 12
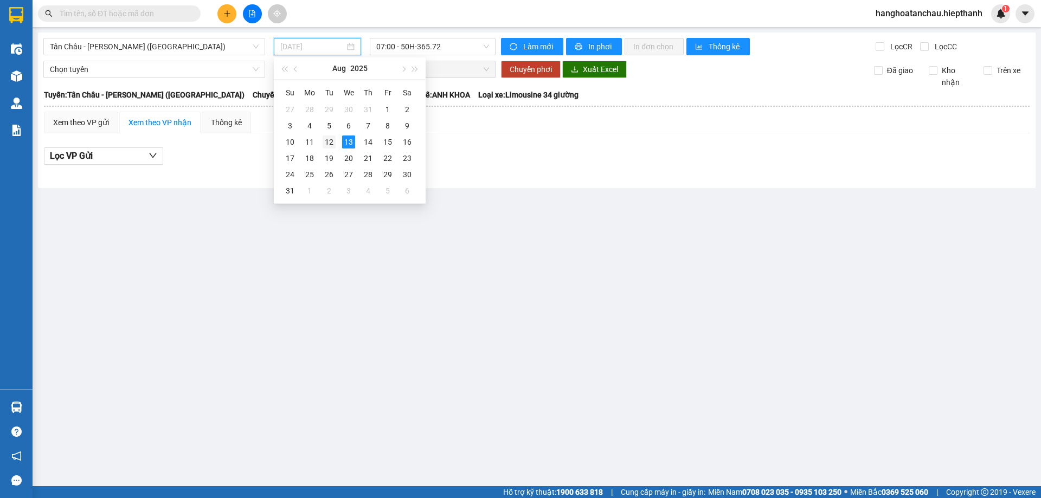
click at [332, 141] on div "12" at bounding box center [329, 142] width 13 height 13
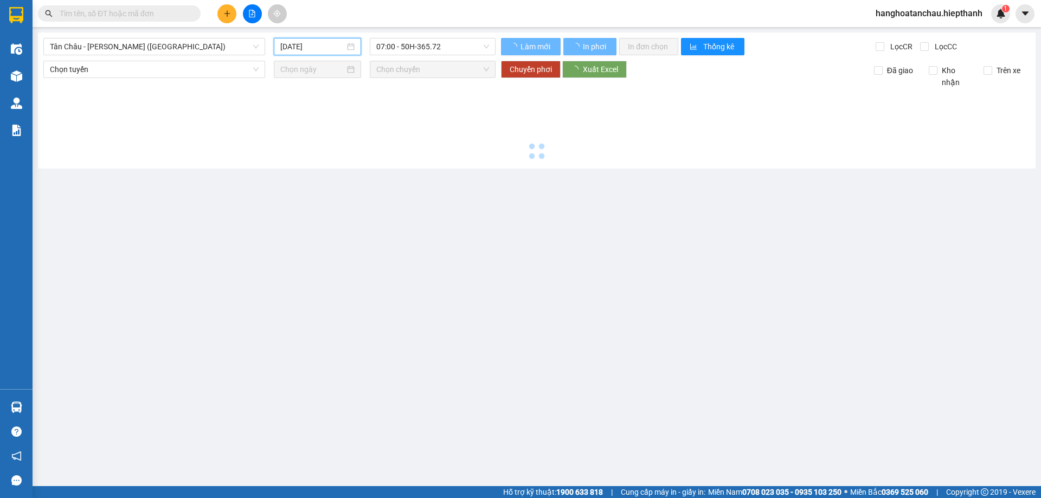
type input "[DATE]"
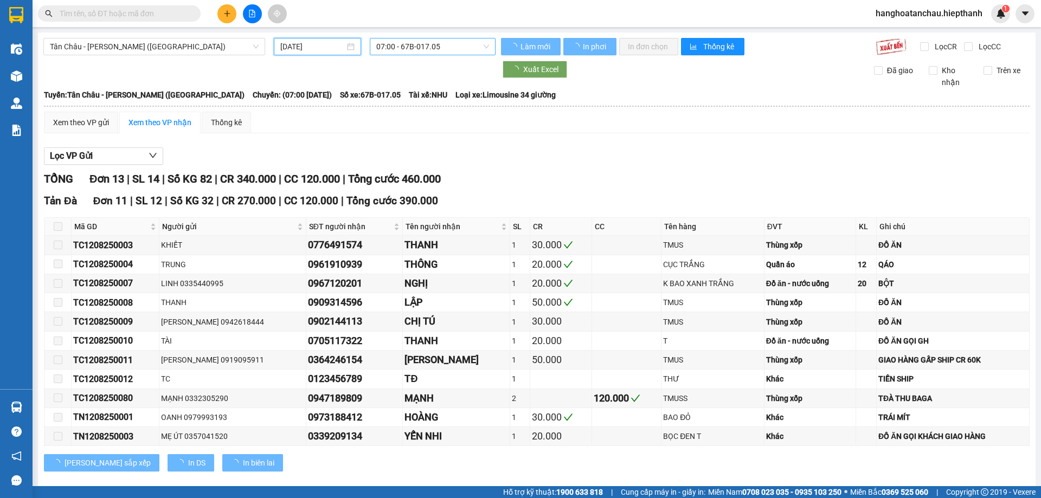
click at [427, 53] on span "07:00 - 67B-017.05" at bounding box center [432, 46] width 113 height 16
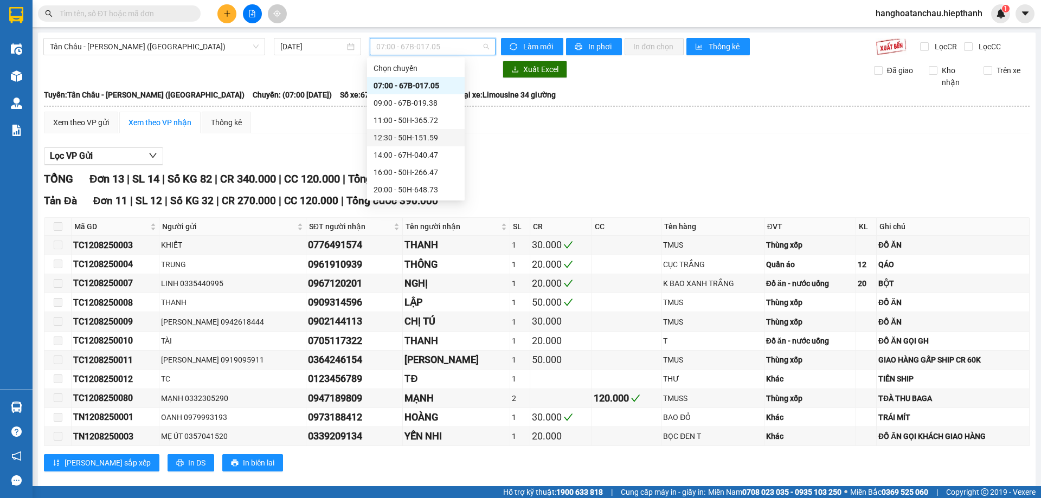
scroll to position [69, 0]
click at [387, 189] on div "23:59 - 67B-019.38" at bounding box center [415, 190] width 85 height 12
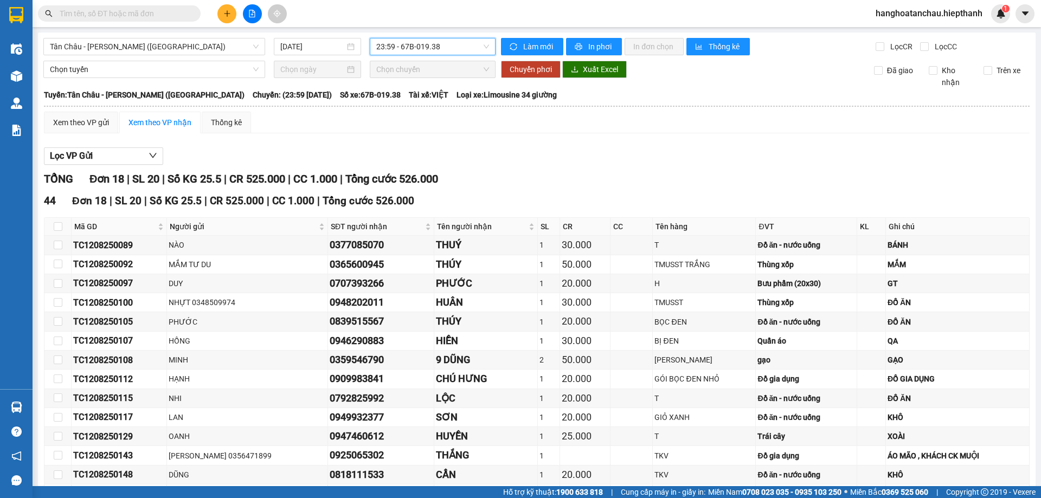
click at [376, 48] on span "23:59 - 67B-019.38" at bounding box center [432, 46] width 113 height 16
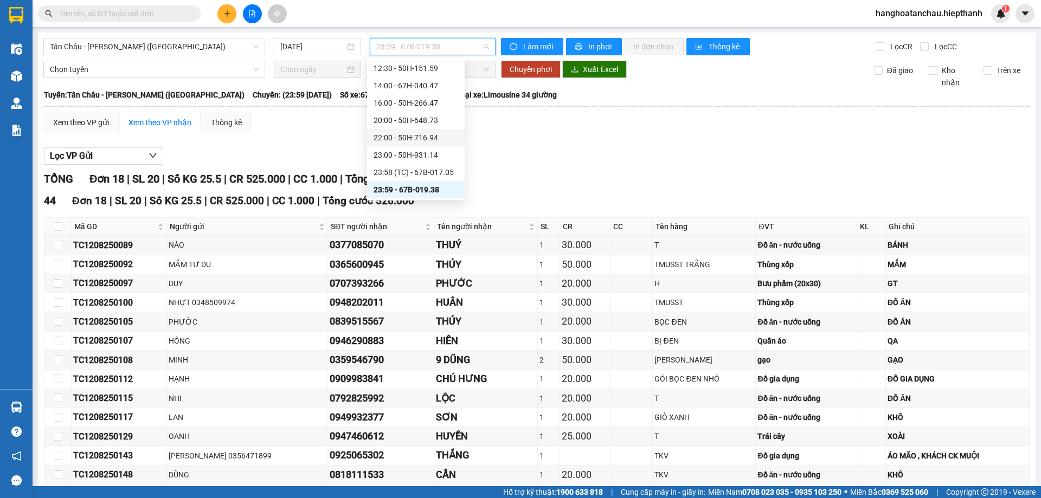
click at [409, 136] on div "22:00 - 50H-716.94" at bounding box center [415, 138] width 85 height 12
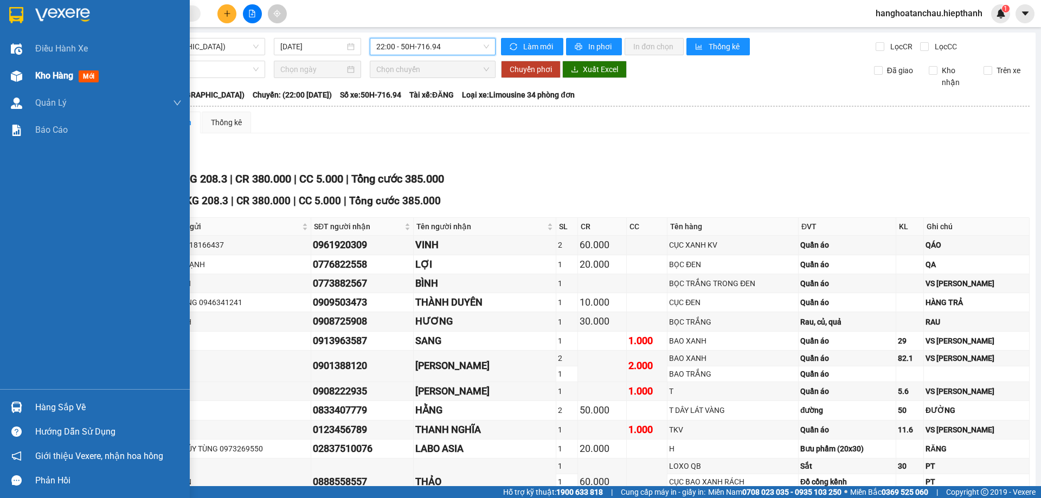
click at [15, 76] on img at bounding box center [16, 75] width 11 height 11
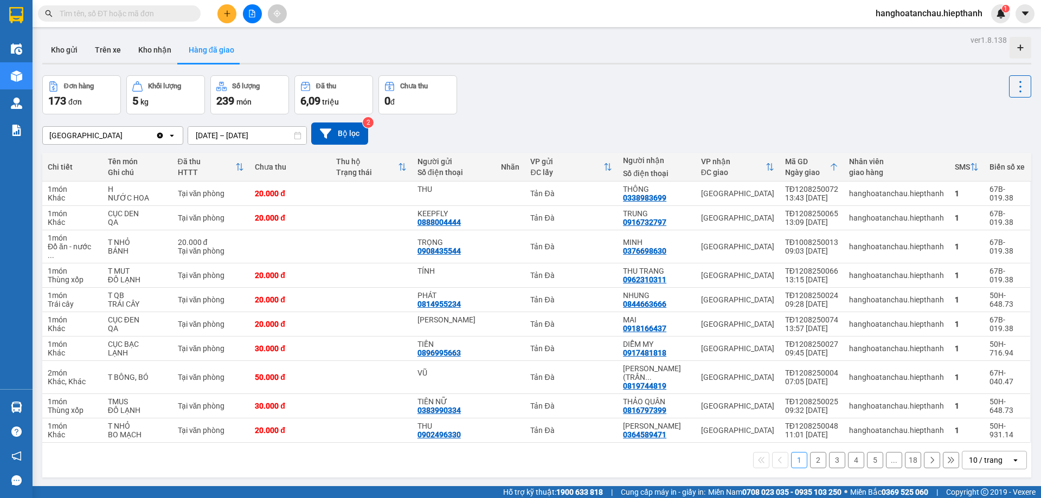
click at [164, 15] on input "text" at bounding box center [124, 14] width 128 height 12
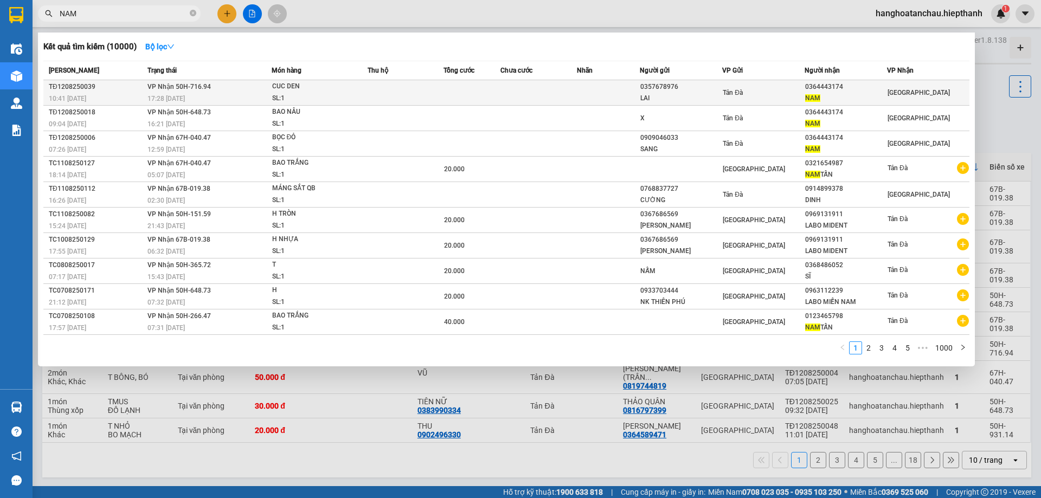
type input "NAM"
click at [275, 98] on div "SL: 1" at bounding box center [312, 99] width 81 height 12
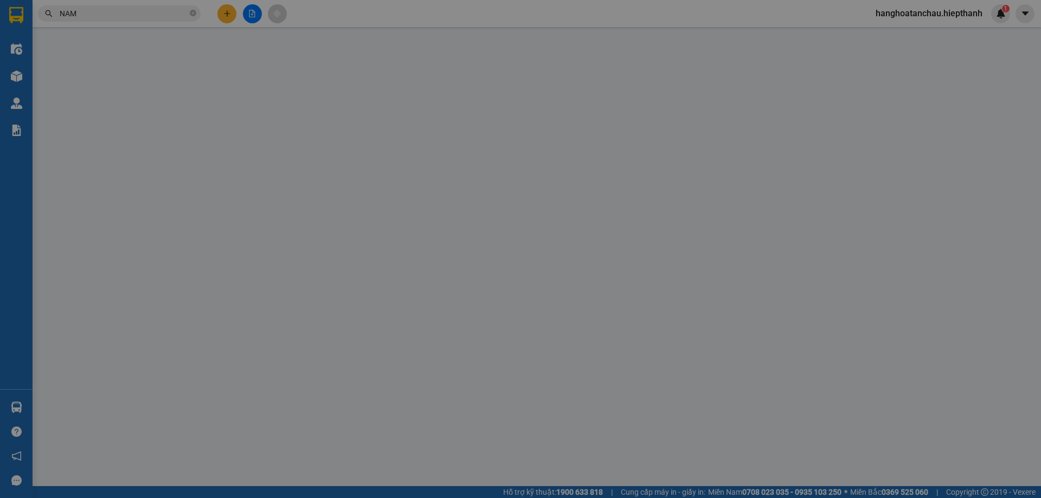
type input "0357678976"
type input "LAI"
type input "0364443174"
type input "NAM"
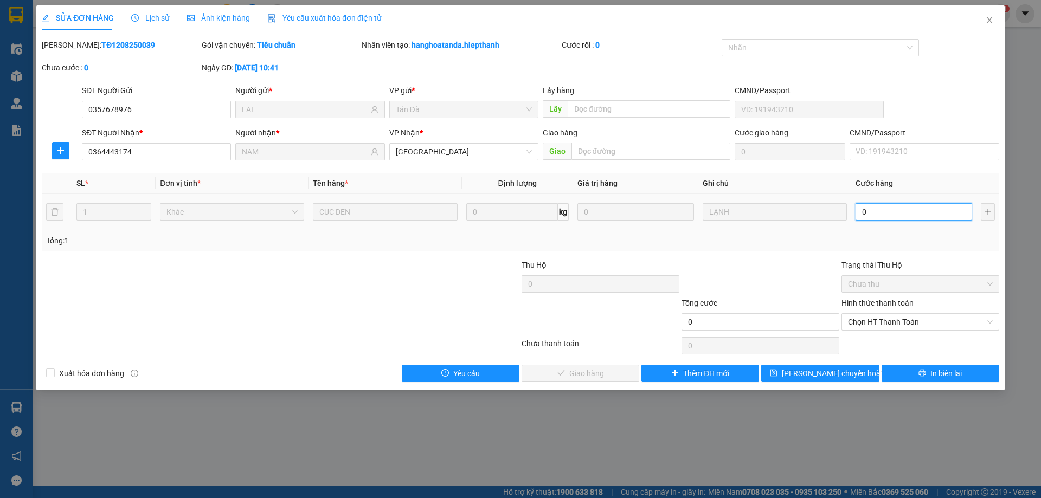
click at [885, 217] on input "0" at bounding box center [913, 211] width 117 height 17
type input "8"
type input "80"
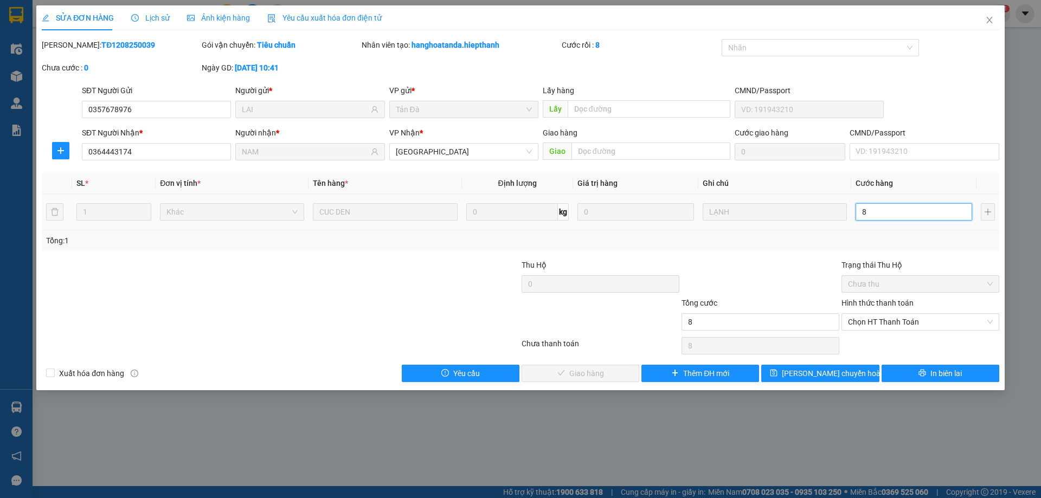
type input "80"
type input "80.000"
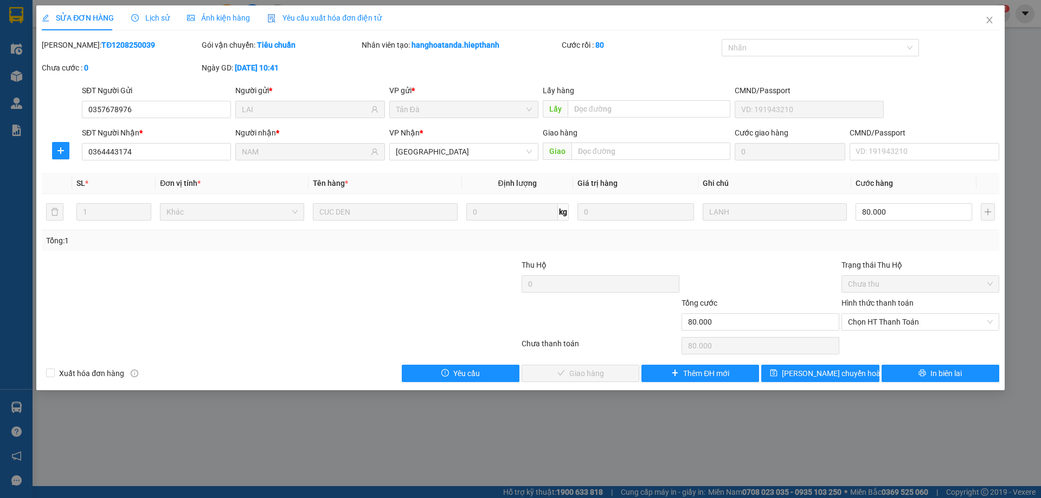
click at [866, 248] on div "Tổng: 1" at bounding box center [520, 240] width 957 height 21
click at [896, 320] on span "Chọn HT Thanh Toán" at bounding box center [920, 322] width 145 height 16
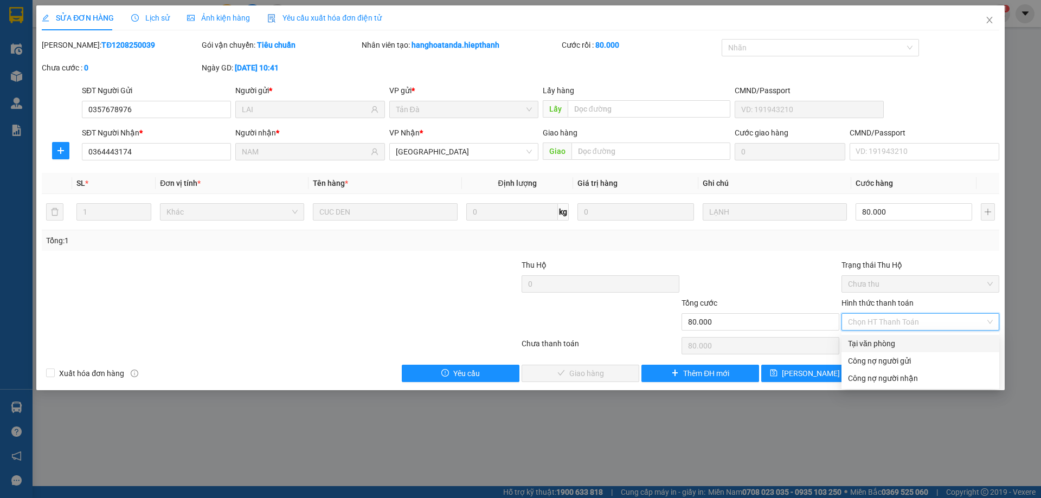
click at [887, 339] on div "Tại văn phòng" at bounding box center [920, 344] width 145 height 12
type input "0"
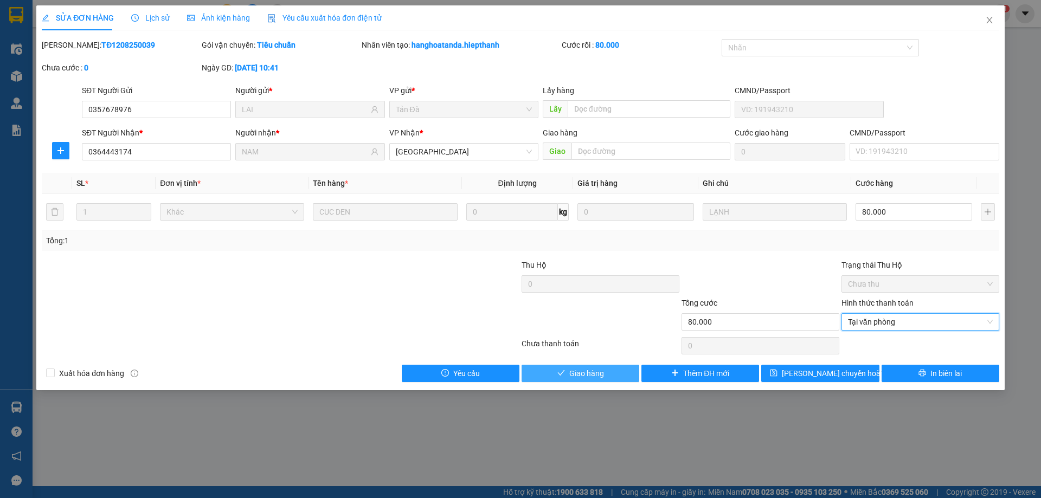
click at [604, 366] on button "Giao hàng" at bounding box center [580, 373] width 118 height 17
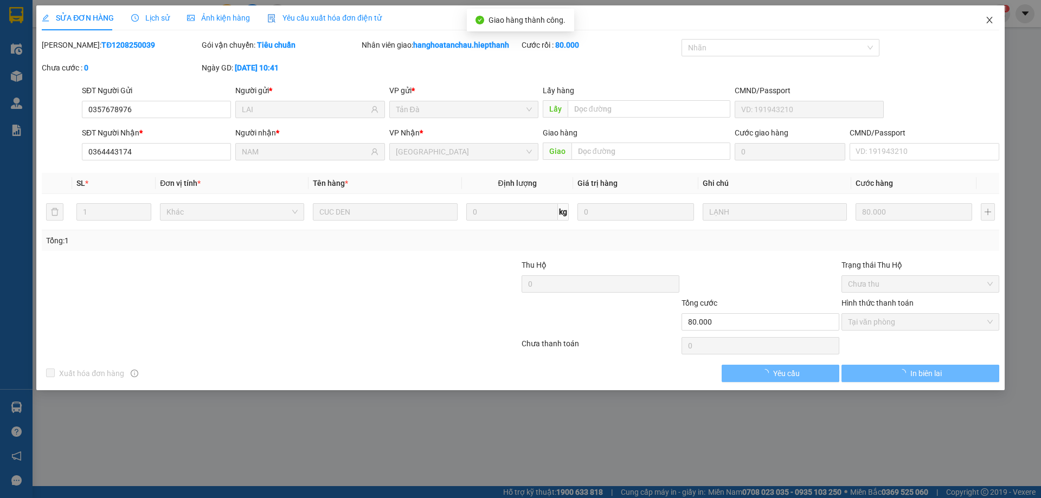
click at [987, 23] on icon "close" at bounding box center [989, 20] width 6 height 7
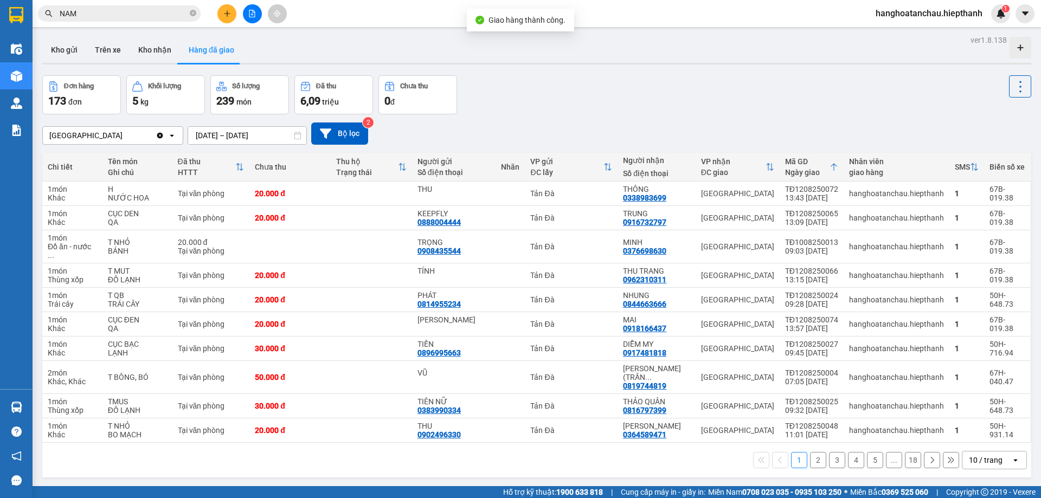
click at [152, 15] on input "NAM" at bounding box center [124, 14] width 128 height 12
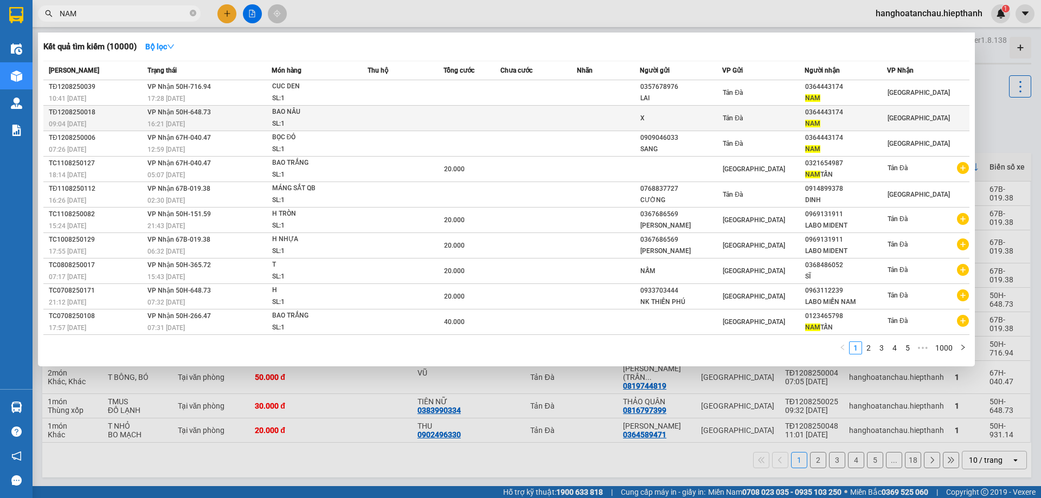
click at [737, 125] on td "Tản Đà" at bounding box center [763, 118] width 82 height 25
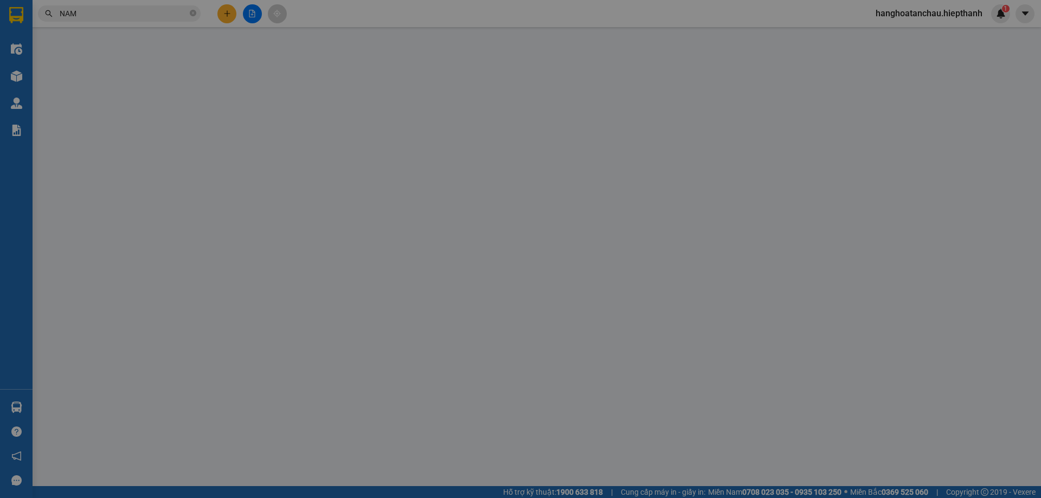
type input "X"
type input "0364443174"
type input "NAM"
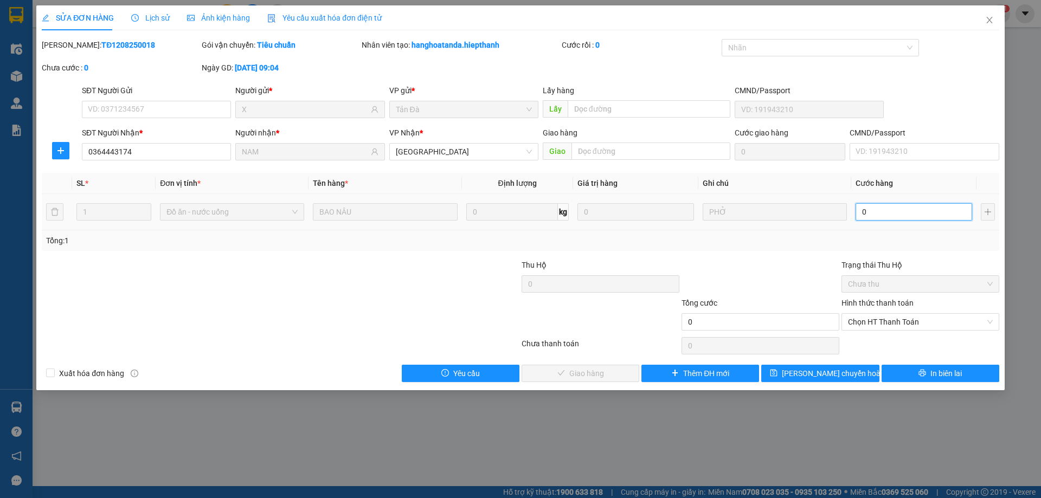
click at [915, 205] on input "0" at bounding box center [913, 211] width 117 height 17
type input "3"
type input "30"
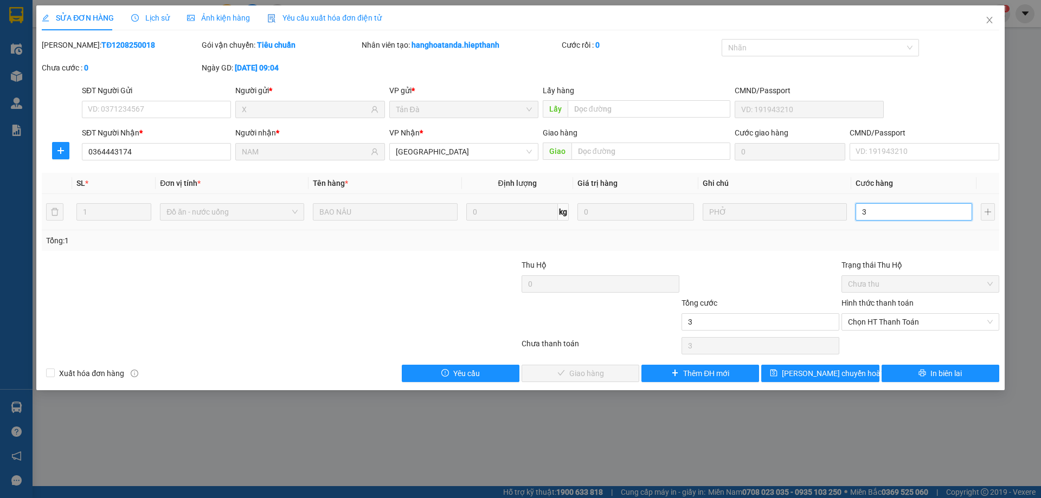
type input "30"
type input "30.000"
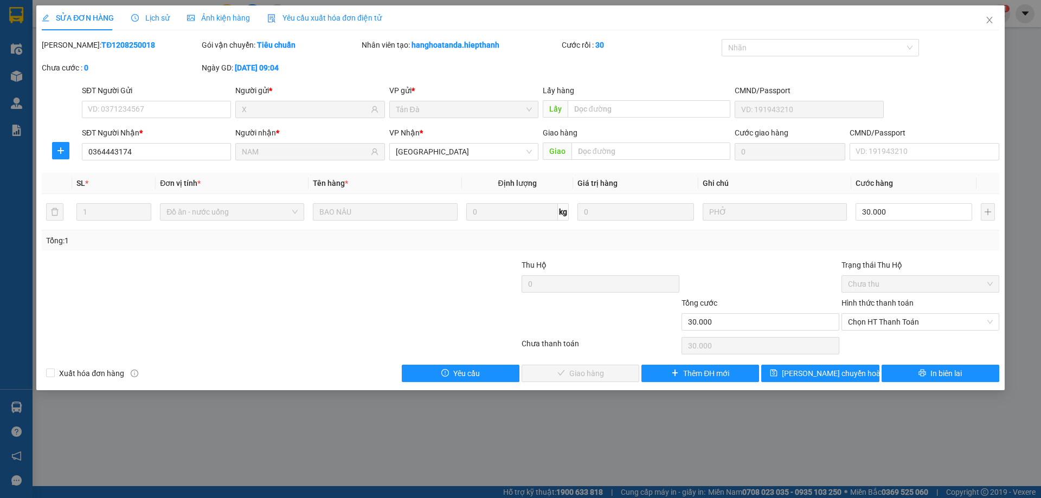
click at [834, 267] on div at bounding box center [760, 278] width 160 height 38
click at [857, 320] on span "Chọn HT Thanh Toán" at bounding box center [920, 322] width 145 height 16
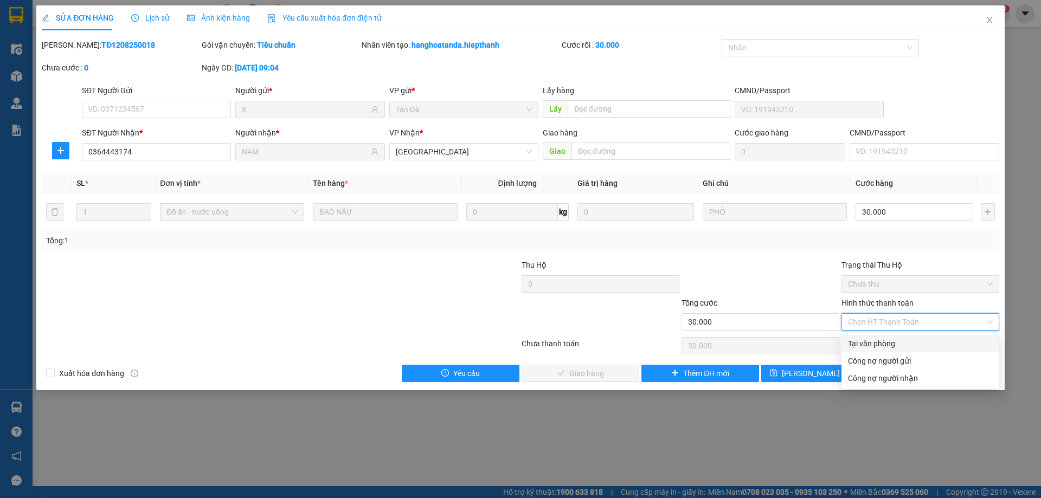
click at [855, 343] on div "Tại văn phòng" at bounding box center [920, 344] width 145 height 12
type input "0"
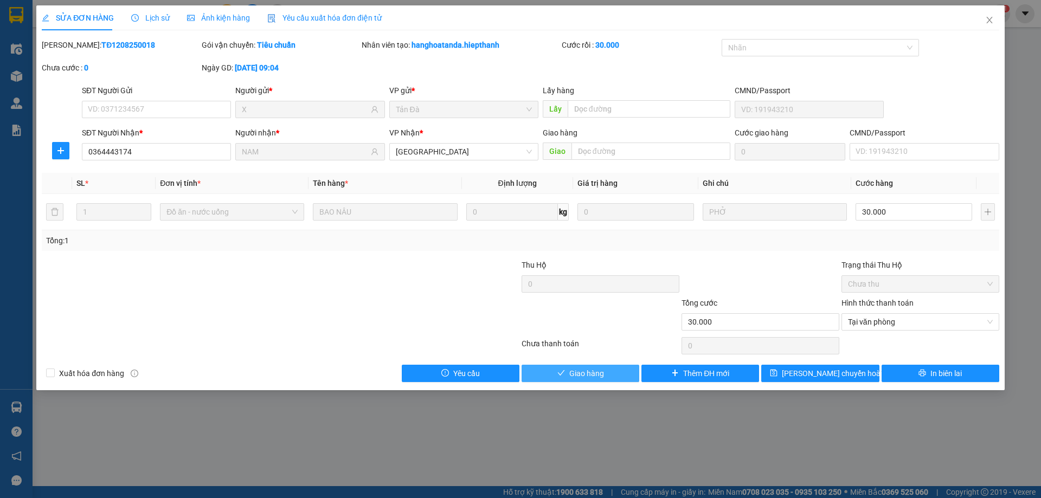
click at [605, 373] on button "Giao hàng" at bounding box center [580, 373] width 118 height 17
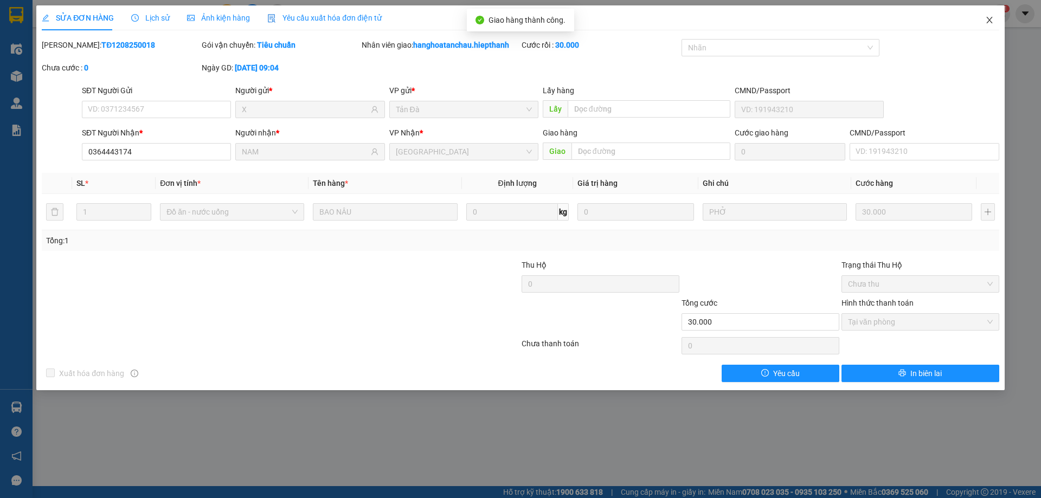
click at [987, 29] on span "Close" at bounding box center [989, 20] width 30 height 30
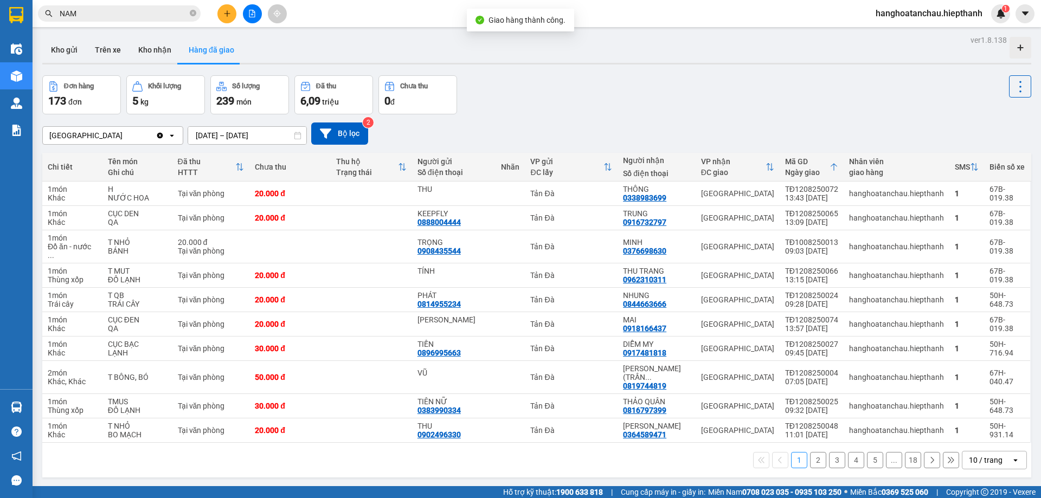
click at [159, 14] on input "NAM" at bounding box center [124, 14] width 128 height 12
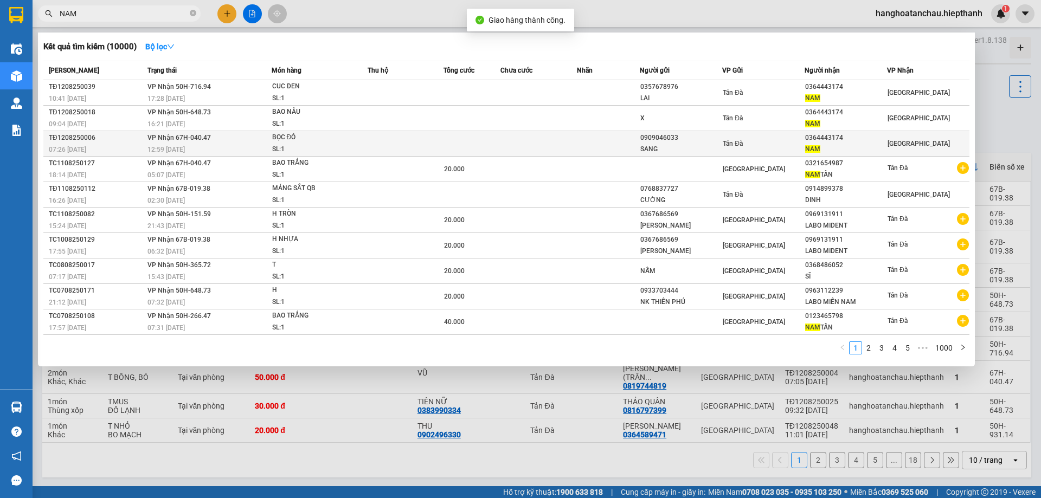
click at [715, 150] on div "SANG" at bounding box center [680, 149] width 81 height 11
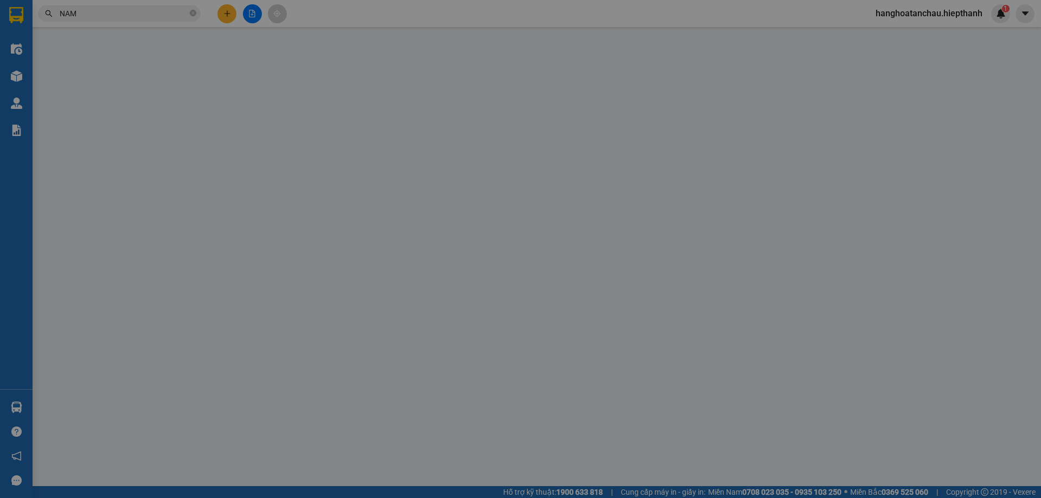
type input "0909046033"
type input "SANG"
type input "0364443174"
type input "NAM"
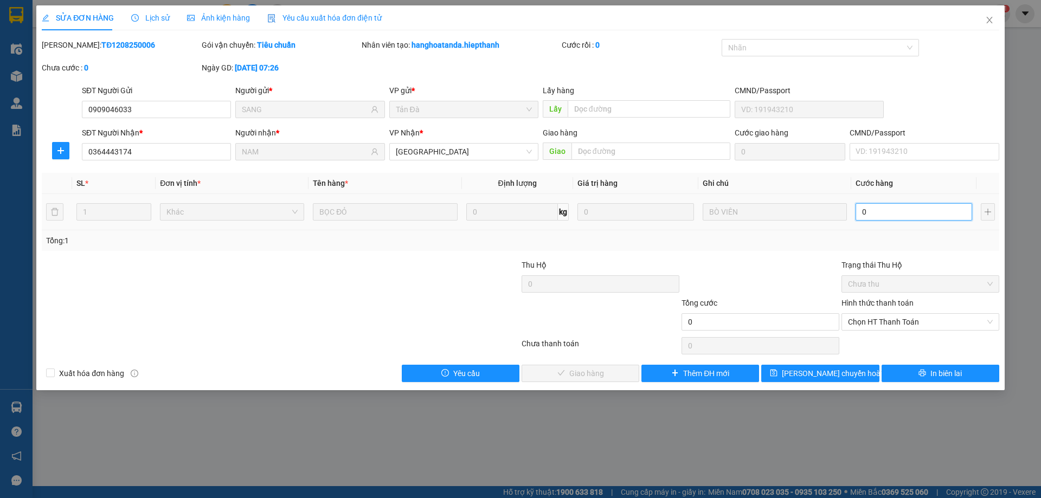
click at [885, 217] on input "0" at bounding box center [913, 211] width 117 height 17
type input "2"
type input "20"
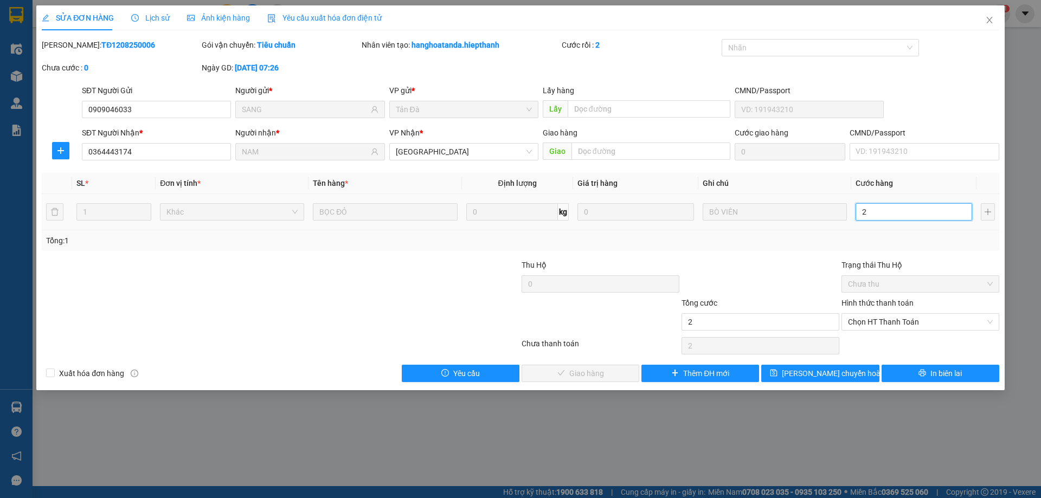
type input "20"
type input "20.000"
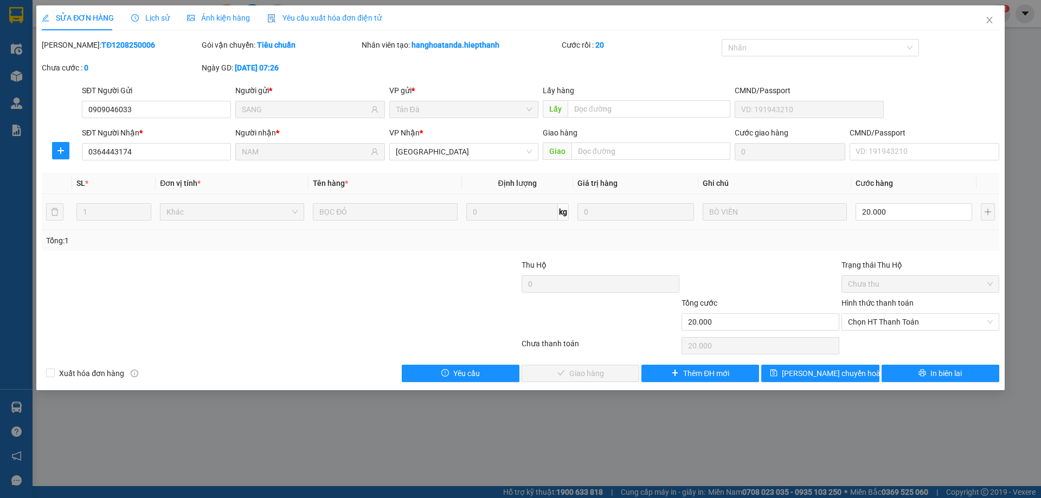
click at [794, 263] on div at bounding box center [760, 278] width 160 height 38
click at [872, 323] on span "Chọn HT Thanh Toán" at bounding box center [920, 322] width 145 height 16
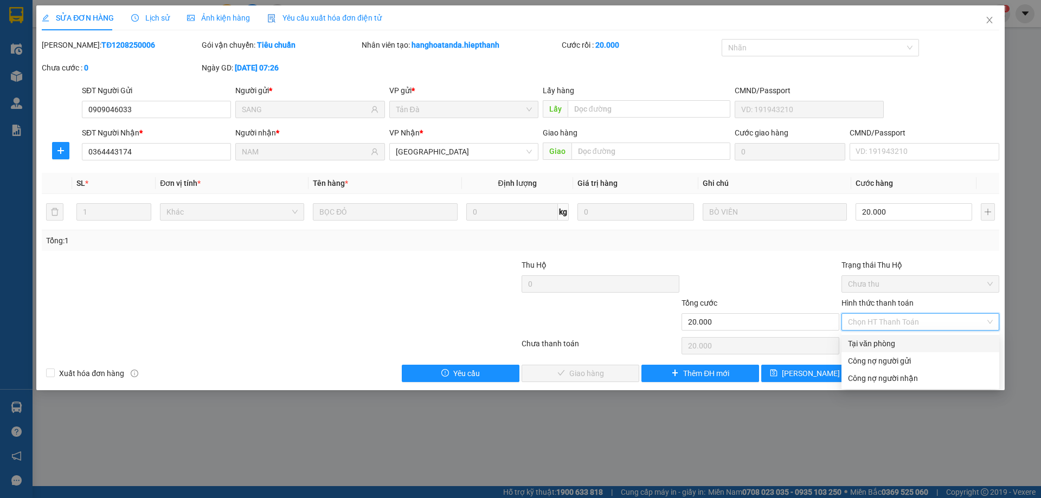
click at [870, 342] on div "Tại văn phòng" at bounding box center [920, 344] width 145 height 12
type input "0"
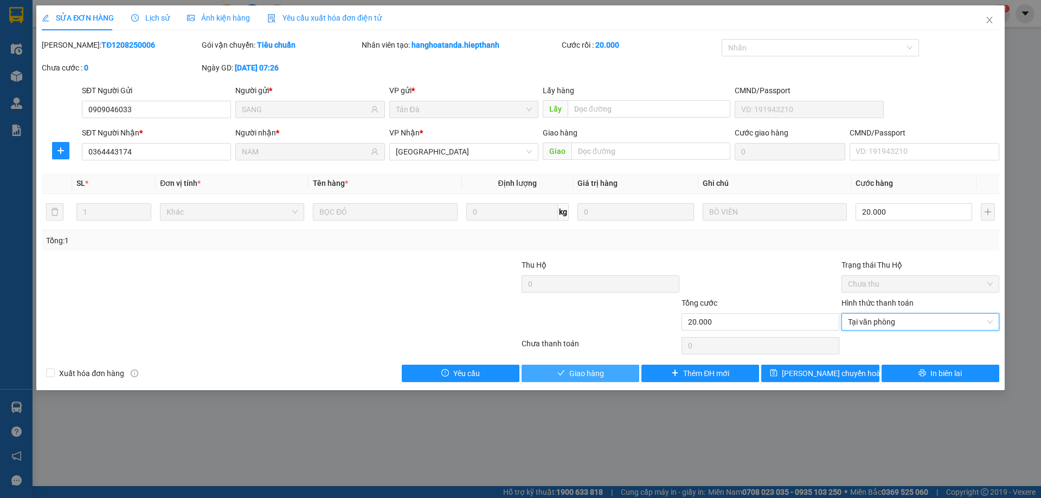
click at [617, 374] on button "Giao hàng" at bounding box center [580, 373] width 118 height 17
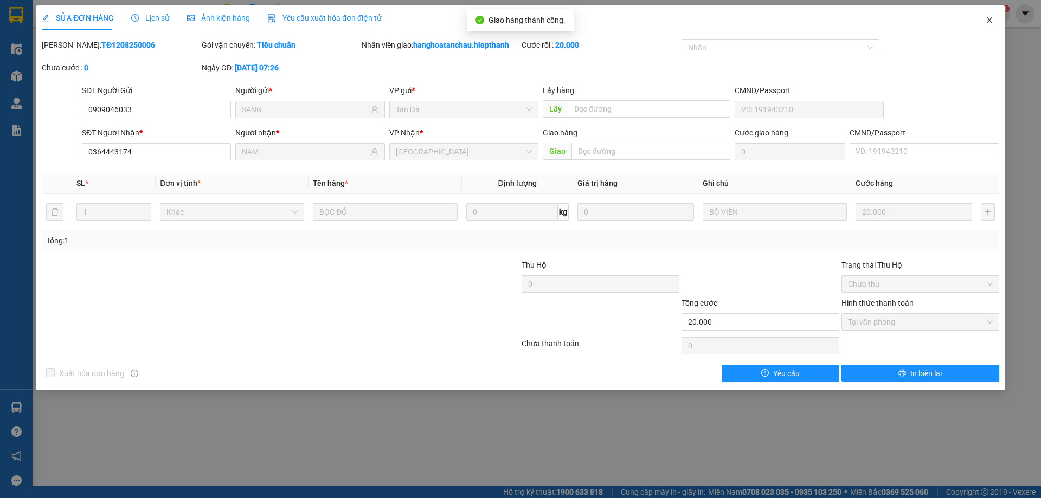
click at [990, 22] on icon "close" at bounding box center [989, 20] width 6 height 7
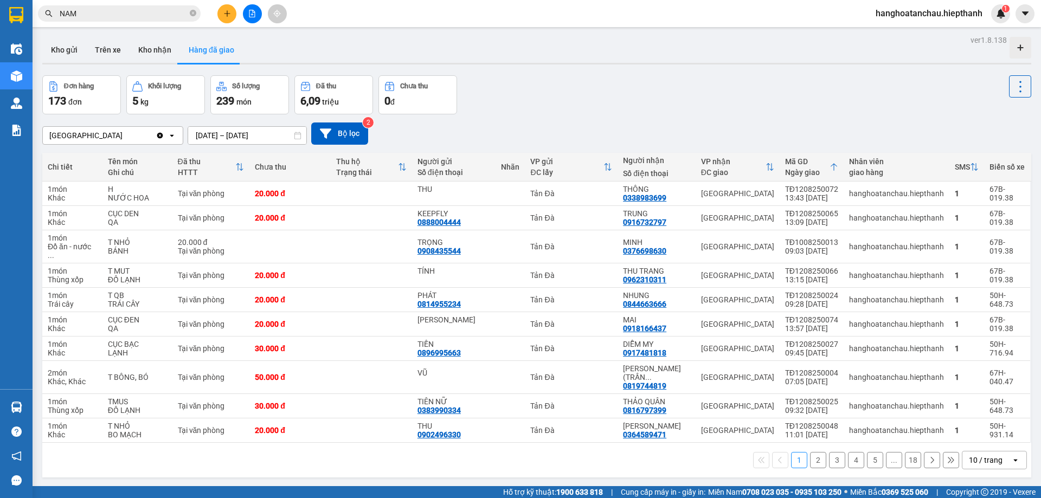
click at [223, 50] on button "Hàng đã giao" at bounding box center [211, 50] width 63 height 26
click at [256, 143] on div "ver 1.8.138 Kho gửi Trên xe Kho nhận Hàng đã giao Đơn hàng 173 đơn Khối lượng 5…" at bounding box center [536, 282] width 997 height 498
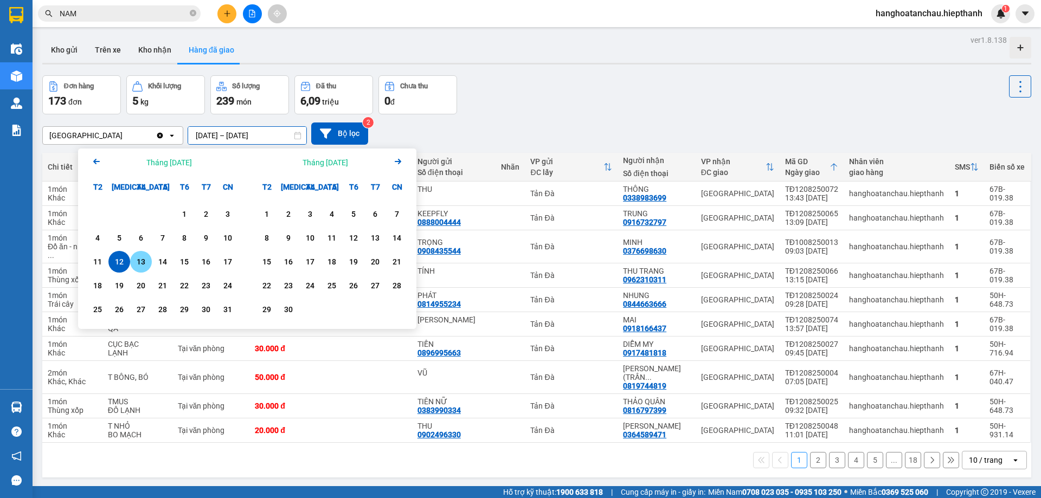
click at [131, 265] on div "13" at bounding box center [141, 262] width 22 height 22
click at [133, 265] on div "13" at bounding box center [141, 262] width 22 height 22
type input "[DATE] – [DATE]"
